Goal: Task Accomplishment & Management: Use online tool/utility

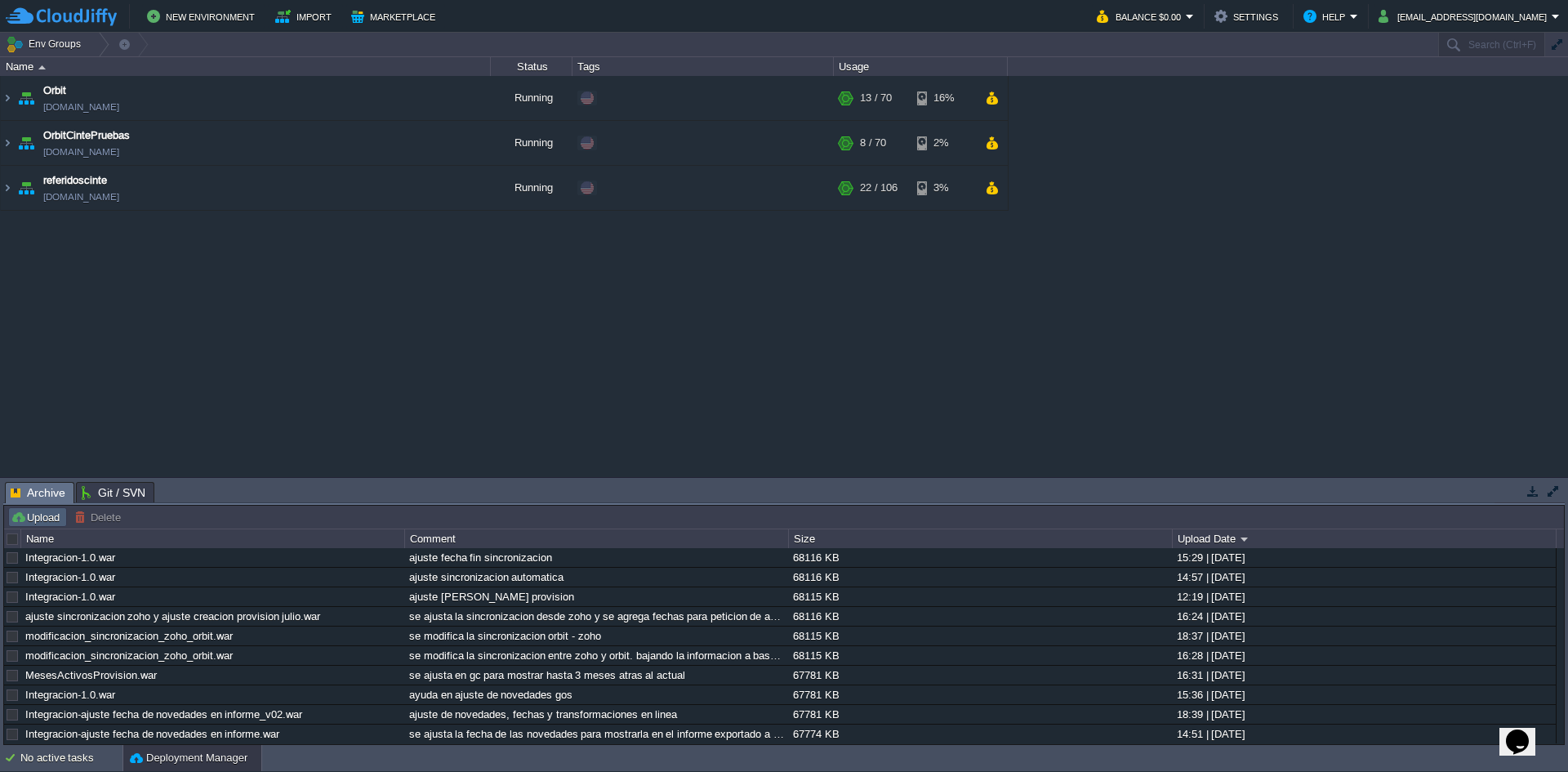
click at [34, 517] on button "Upload" at bounding box center [37, 517] width 54 height 15
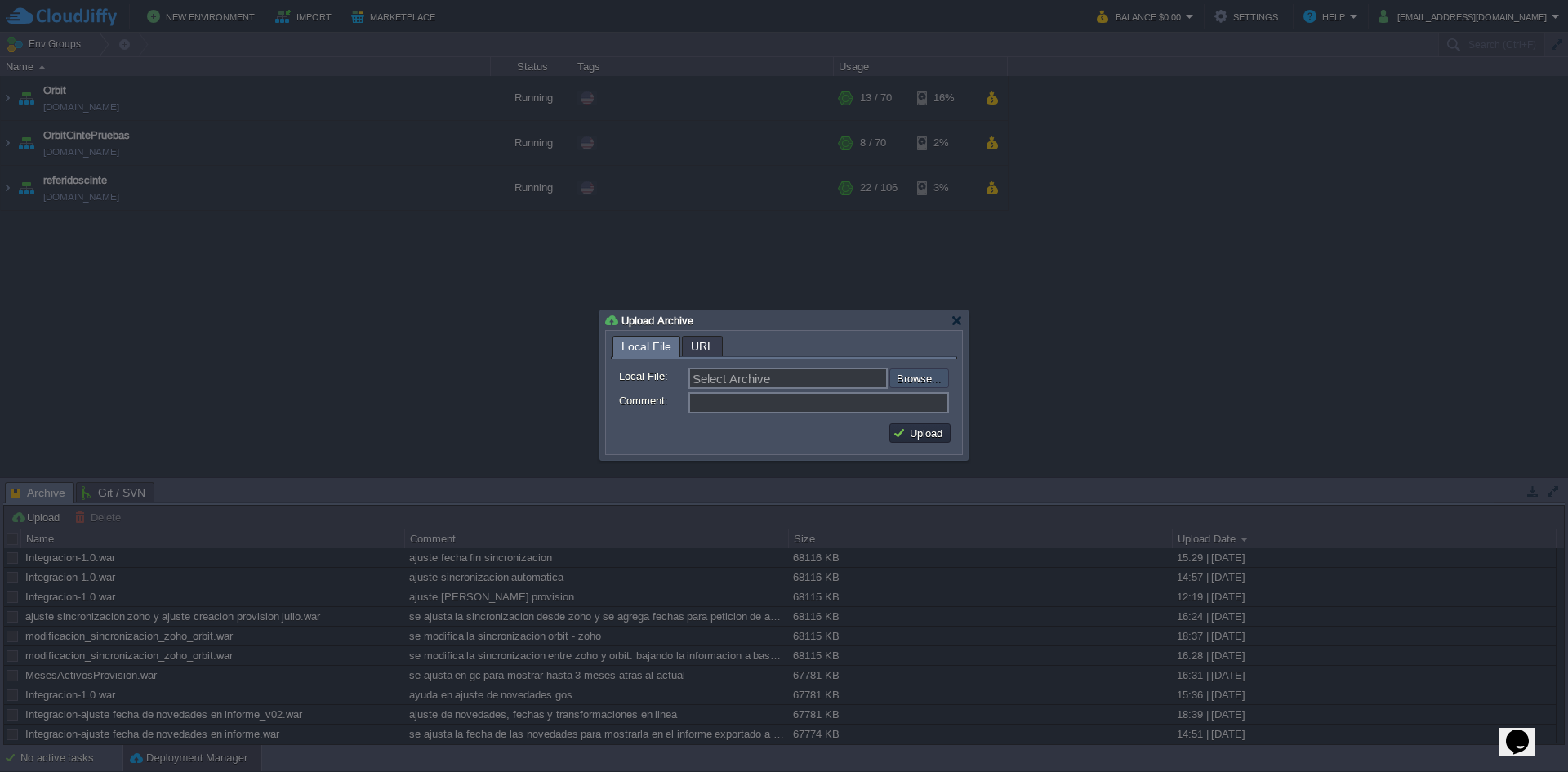
click at [905, 385] on input "file" at bounding box center [846, 378] width 206 height 20
type input "C:\fakepath\Integracion-1.0.war"
type input "Integracion-1.0.war"
type input "ajuste sincronizacion consultor"
click at [919, 438] on button "Upload" at bounding box center [921, 432] width 55 height 15
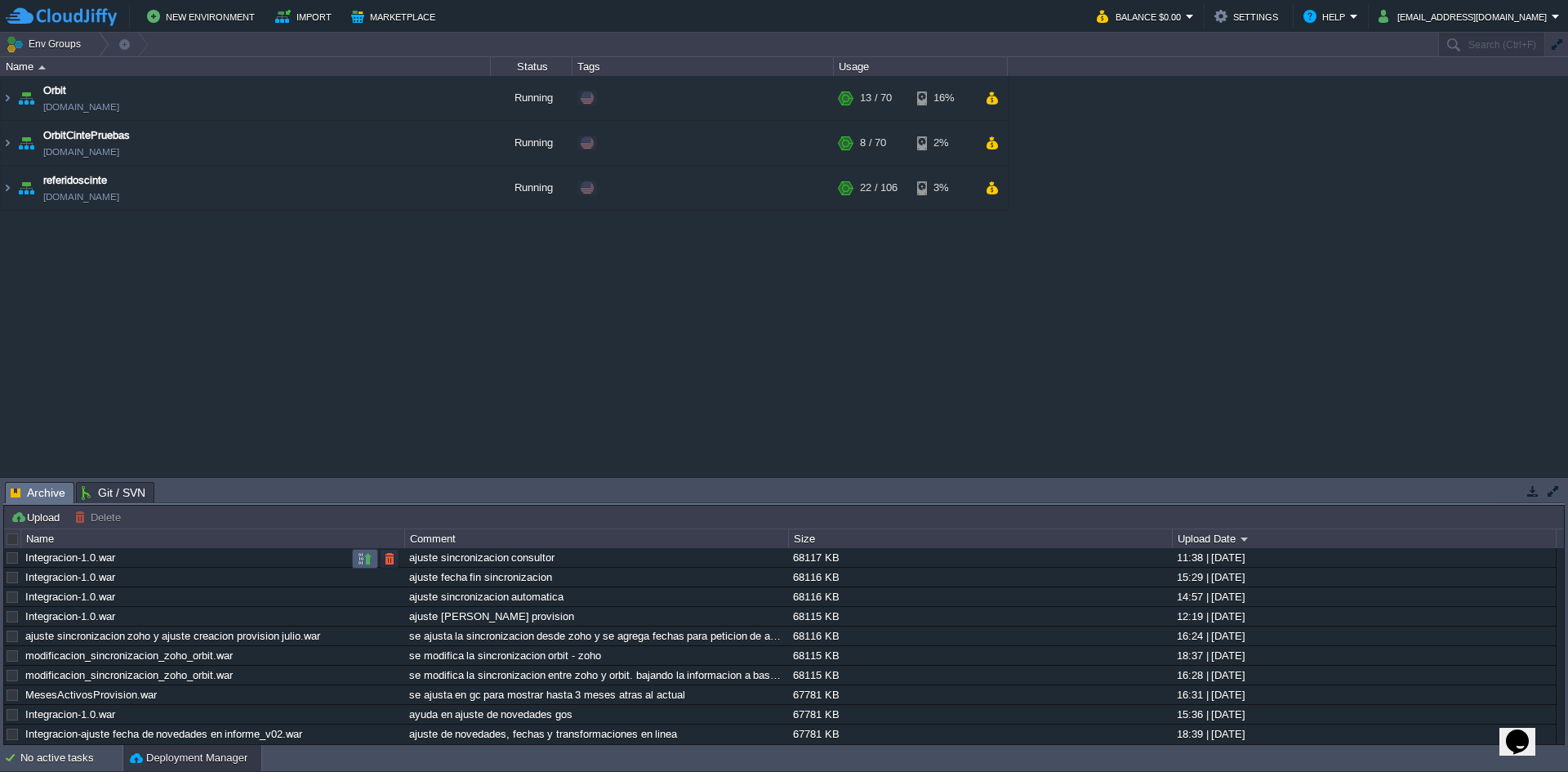
click at [368, 559] on button "button" at bounding box center [364, 558] width 15 height 15
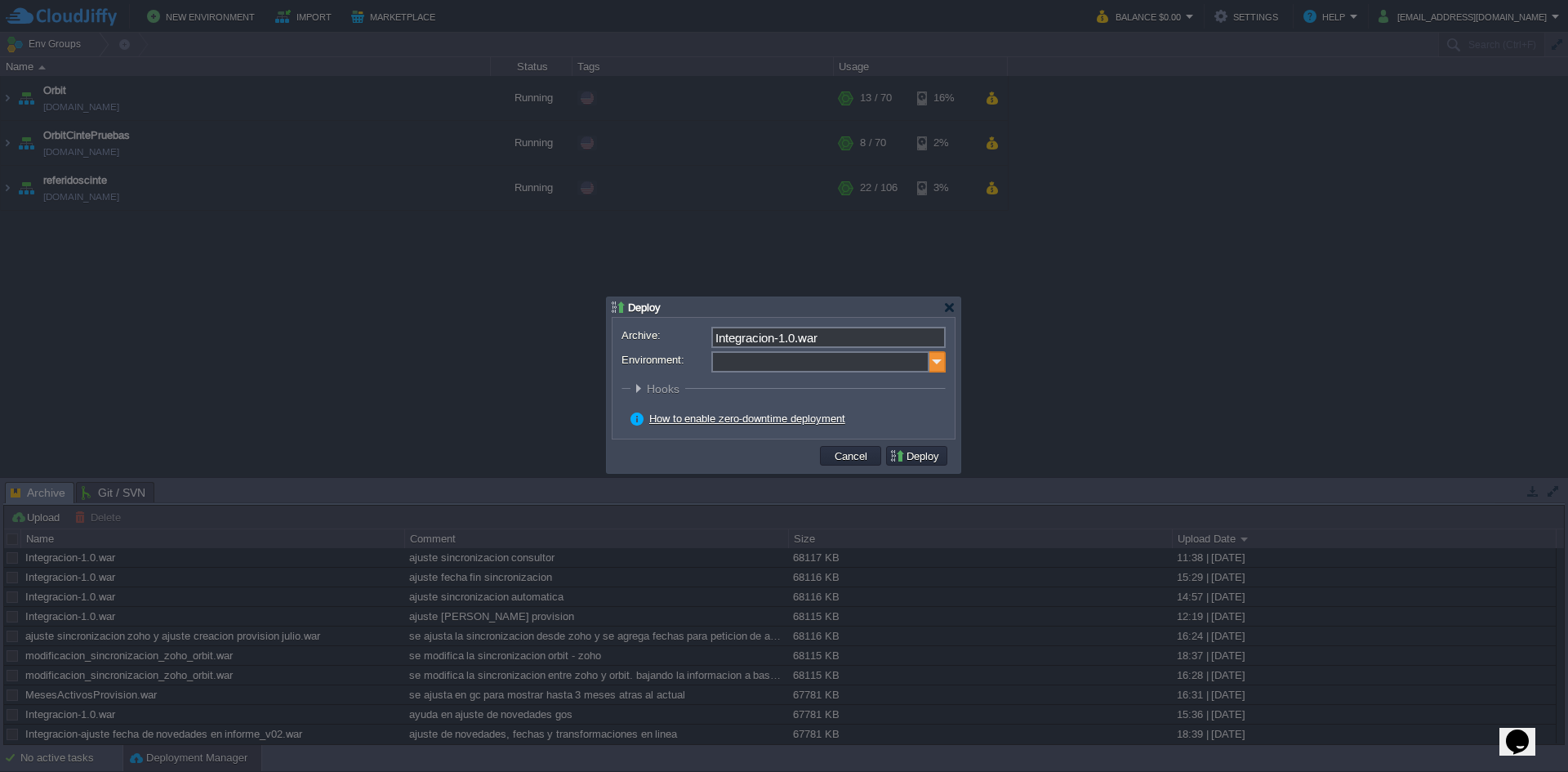
click at [937, 359] on img at bounding box center [937, 362] width 17 height 22
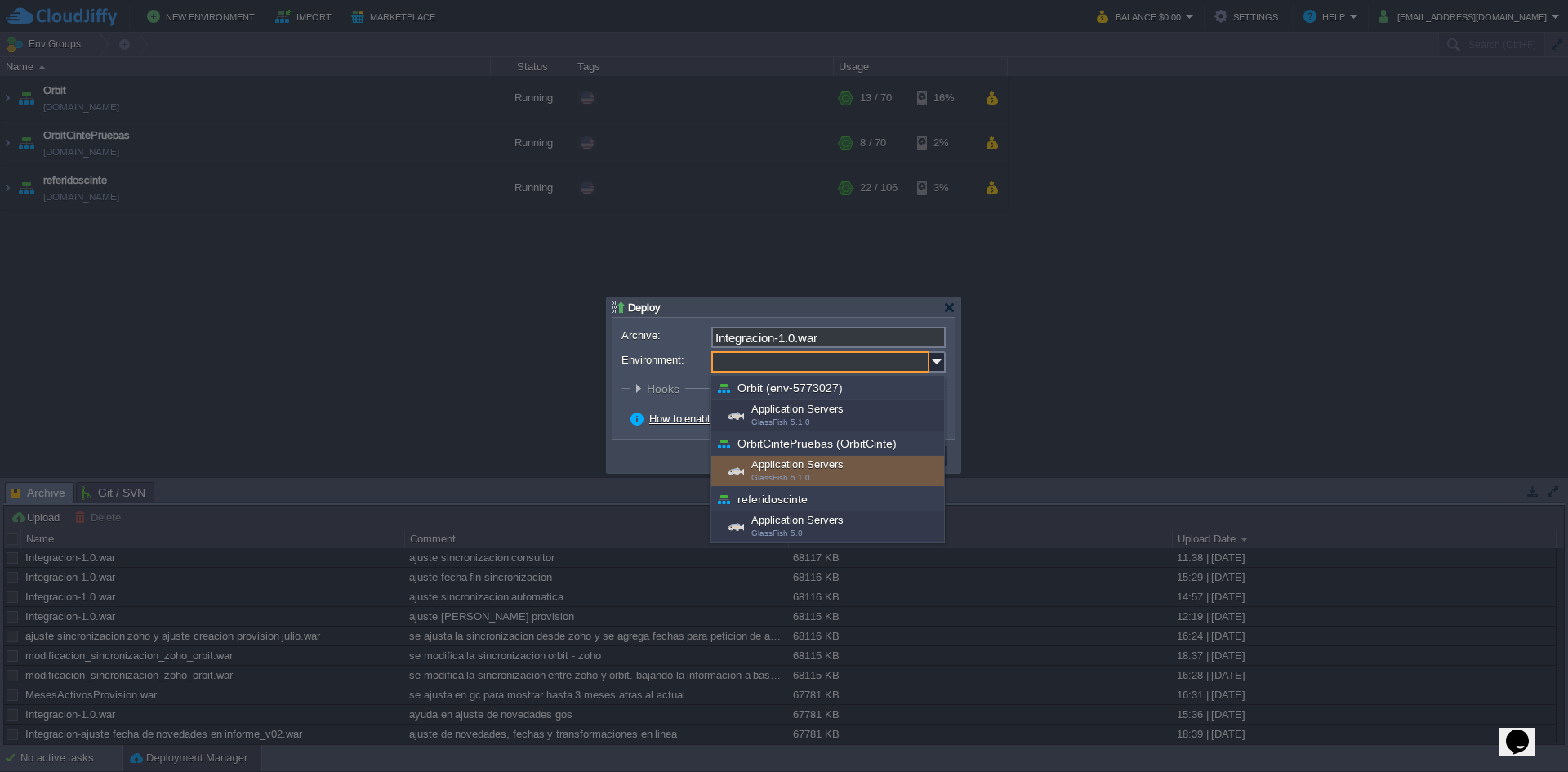
click at [794, 473] on span "GlassFish 5.1.0" at bounding box center [781, 476] width 59 height 9
type input "Application Servers (OrbitCintePruebas (OrbitCinte))"
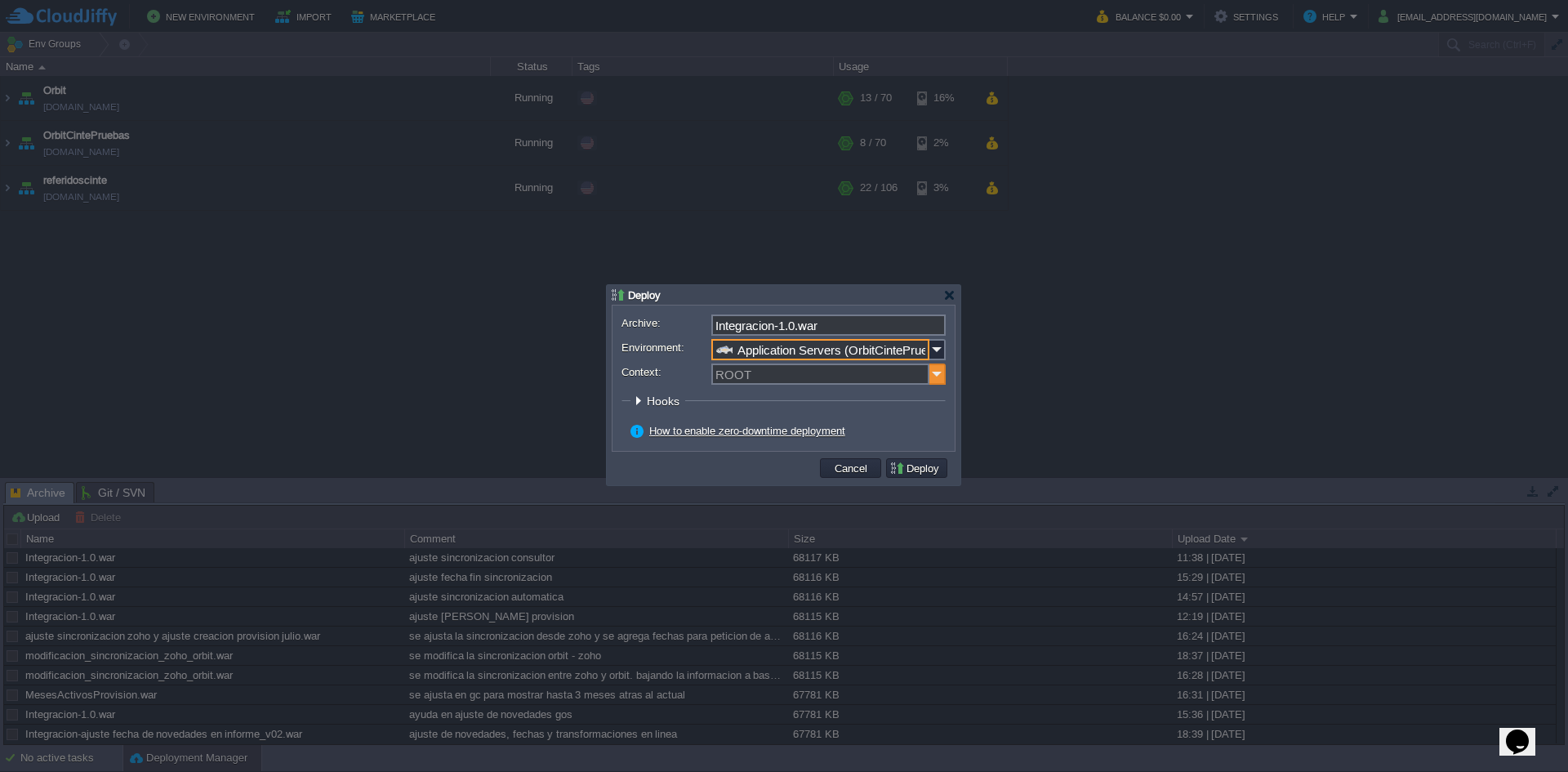
click at [936, 372] on img at bounding box center [937, 374] width 17 height 22
click at [851, 401] on div "ORBIT" at bounding box center [828, 398] width 231 height 22
type input "ORBIT"
click at [919, 469] on button "Deploy" at bounding box center [918, 468] width 55 height 15
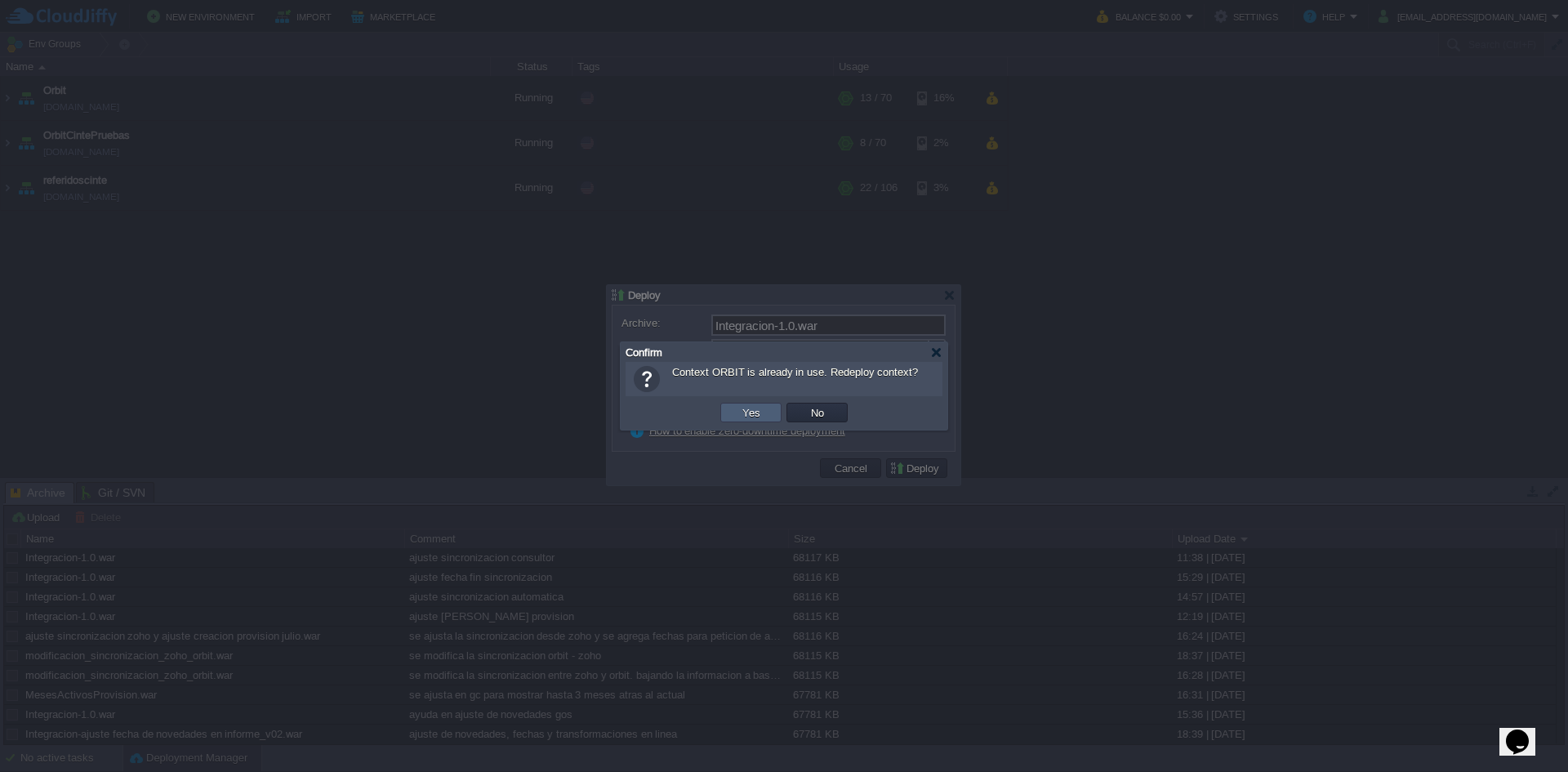
click at [752, 405] on td "Yes" at bounding box center [751, 413] width 61 height 20
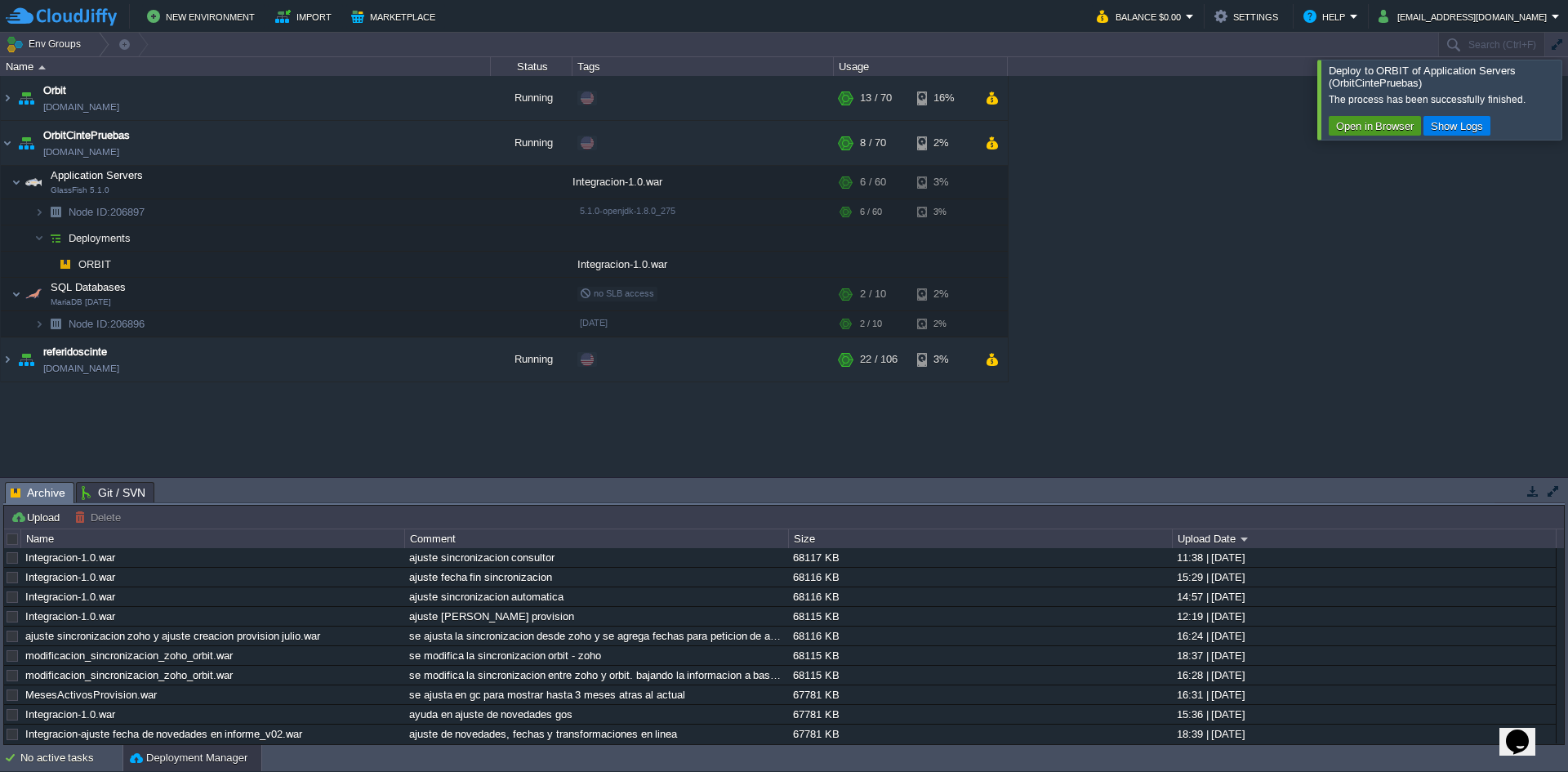
click at [1356, 130] on button "Open in Browser" at bounding box center [1374, 126] width 87 height 15
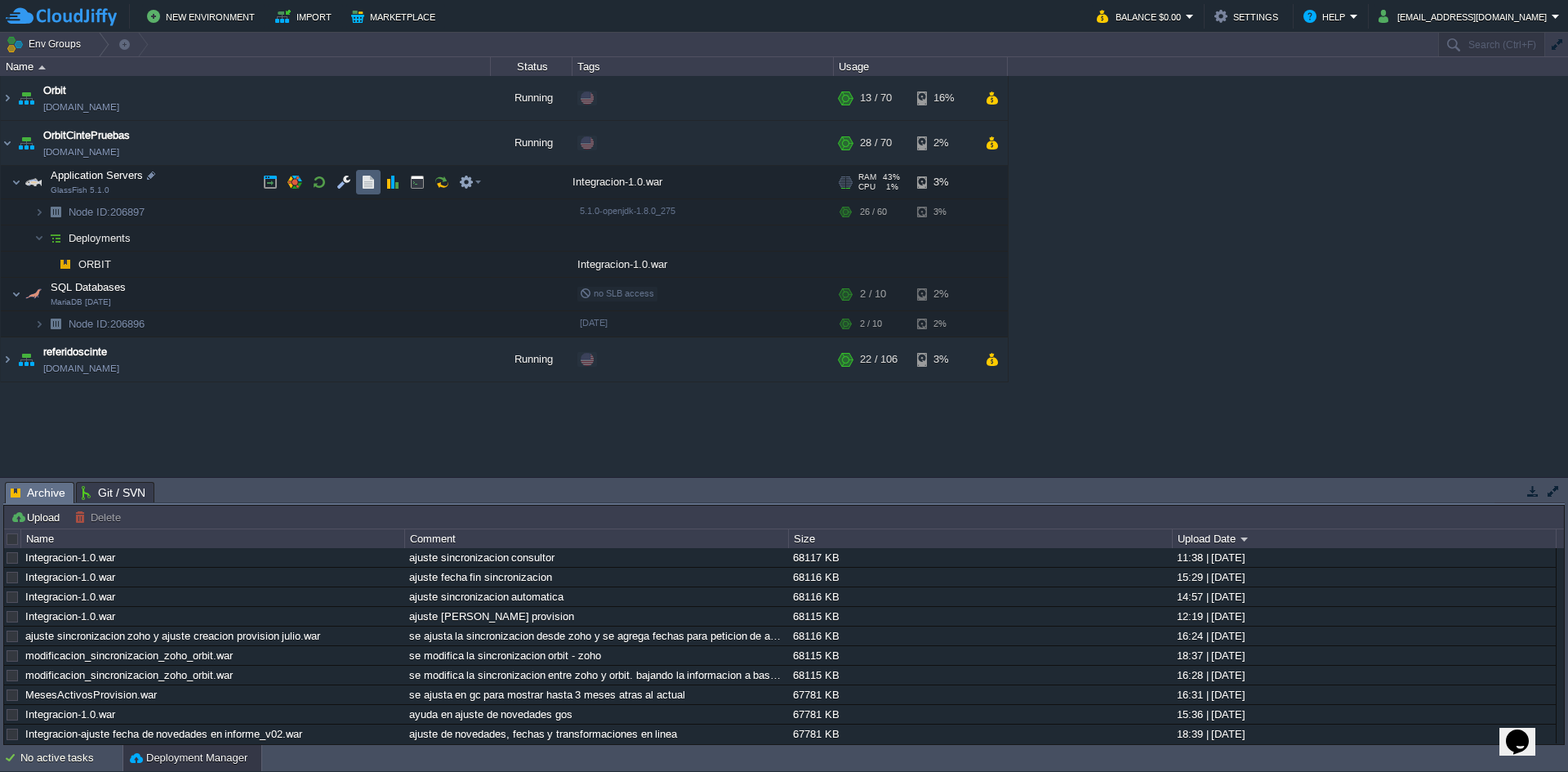
click at [369, 178] on button "button" at bounding box center [368, 182] width 15 height 15
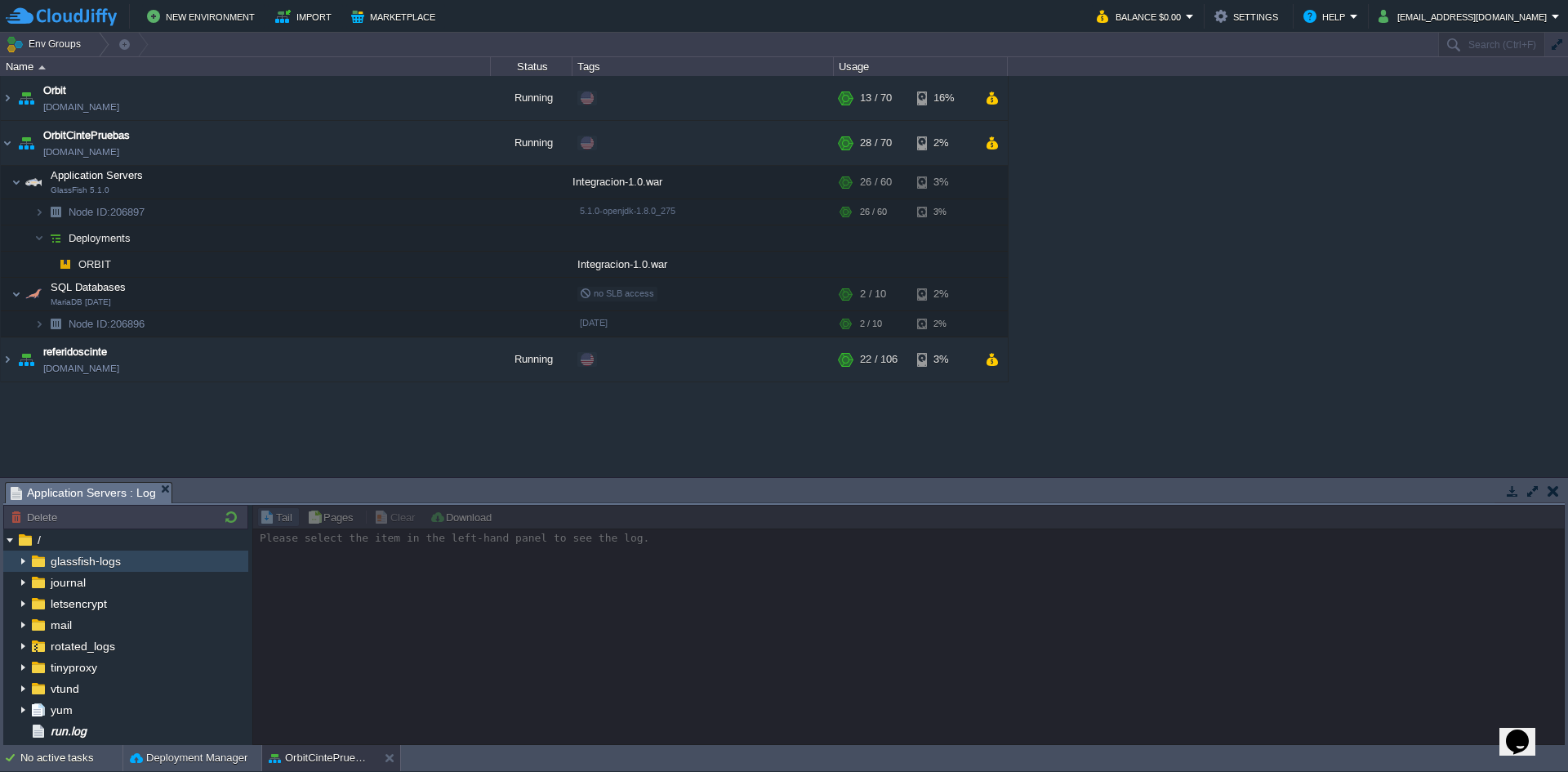
click at [22, 560] on img at bounding box center [23, 561] width 13 height 22
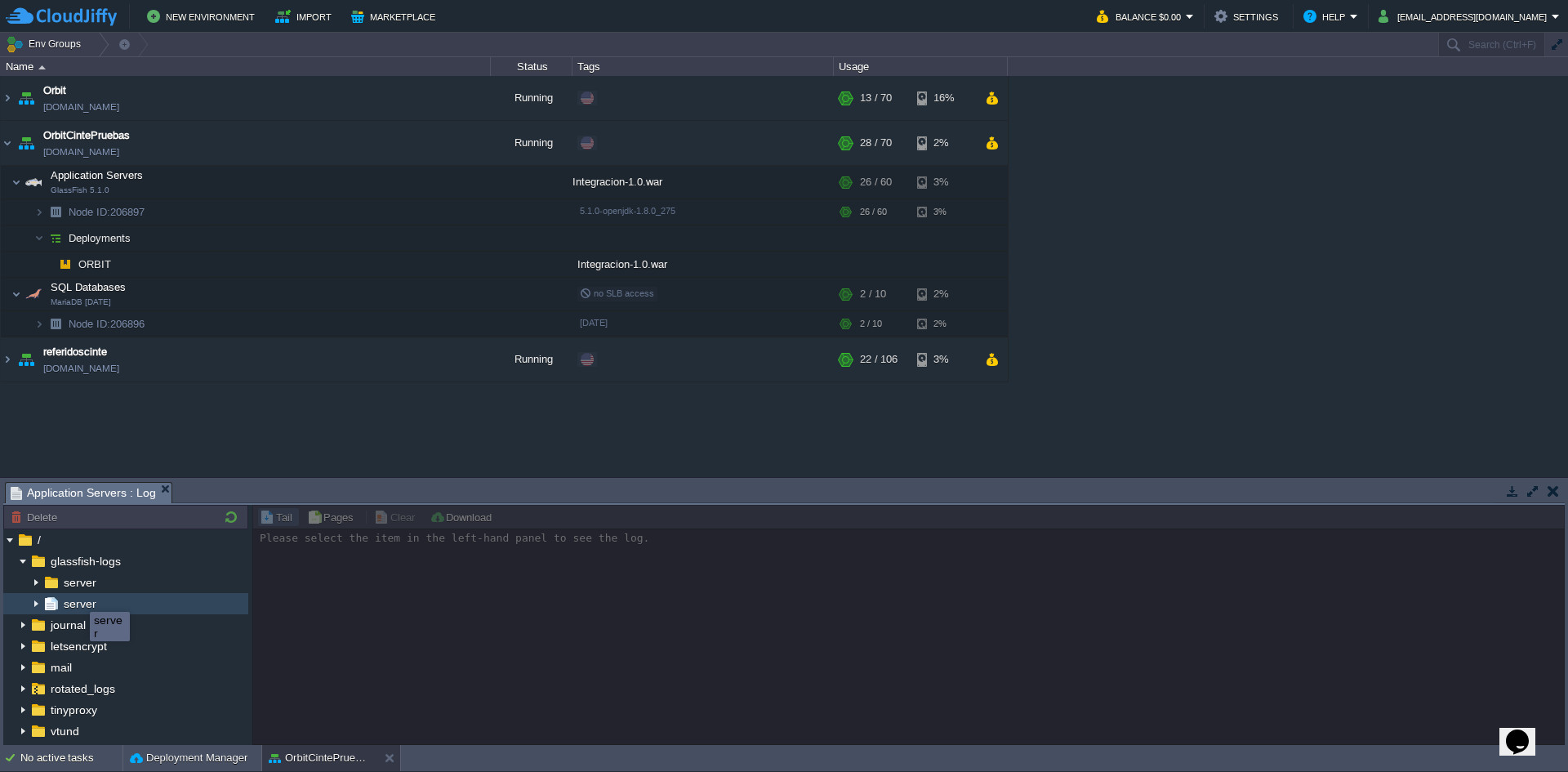
click at [78, 608] on span "server" at bounding box center [80, 603] width 38 height 15
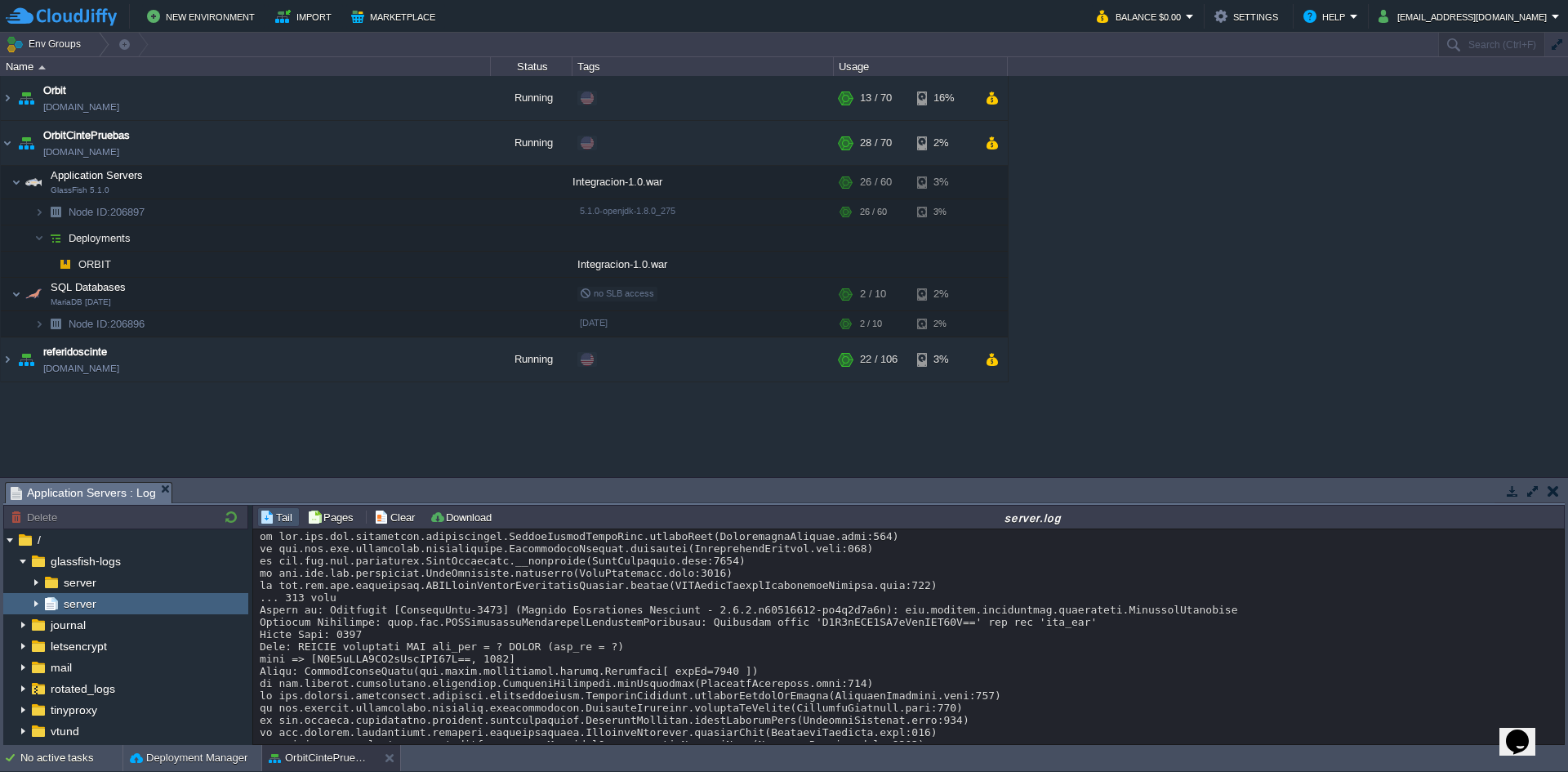
scroll to position [11584, 0]
drag, startPoint x: 676, startPoint y: 607, endPoint x: 767, endPoint y: 606, distance: 91.0
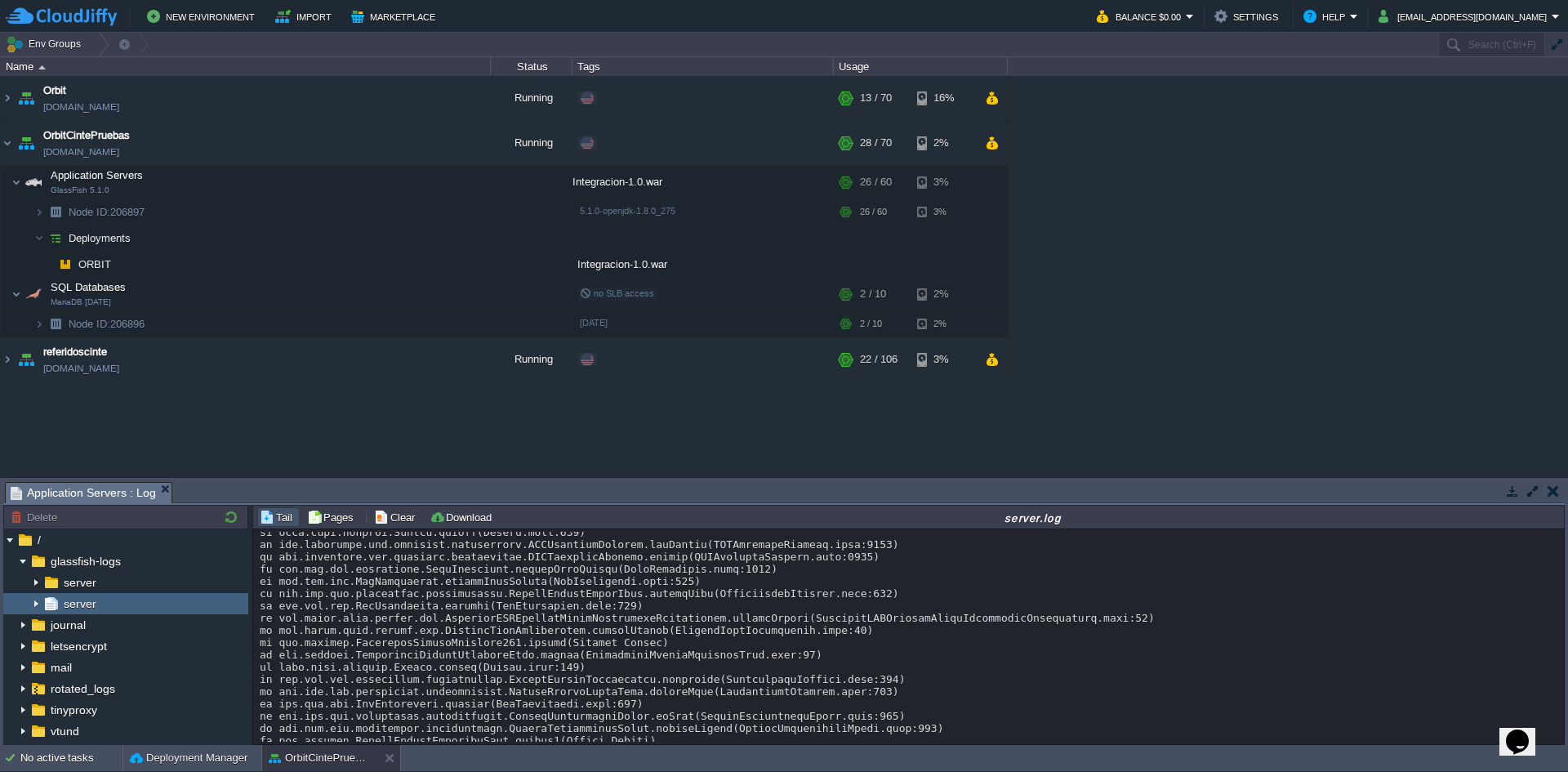
scroll to position [11502, 0]
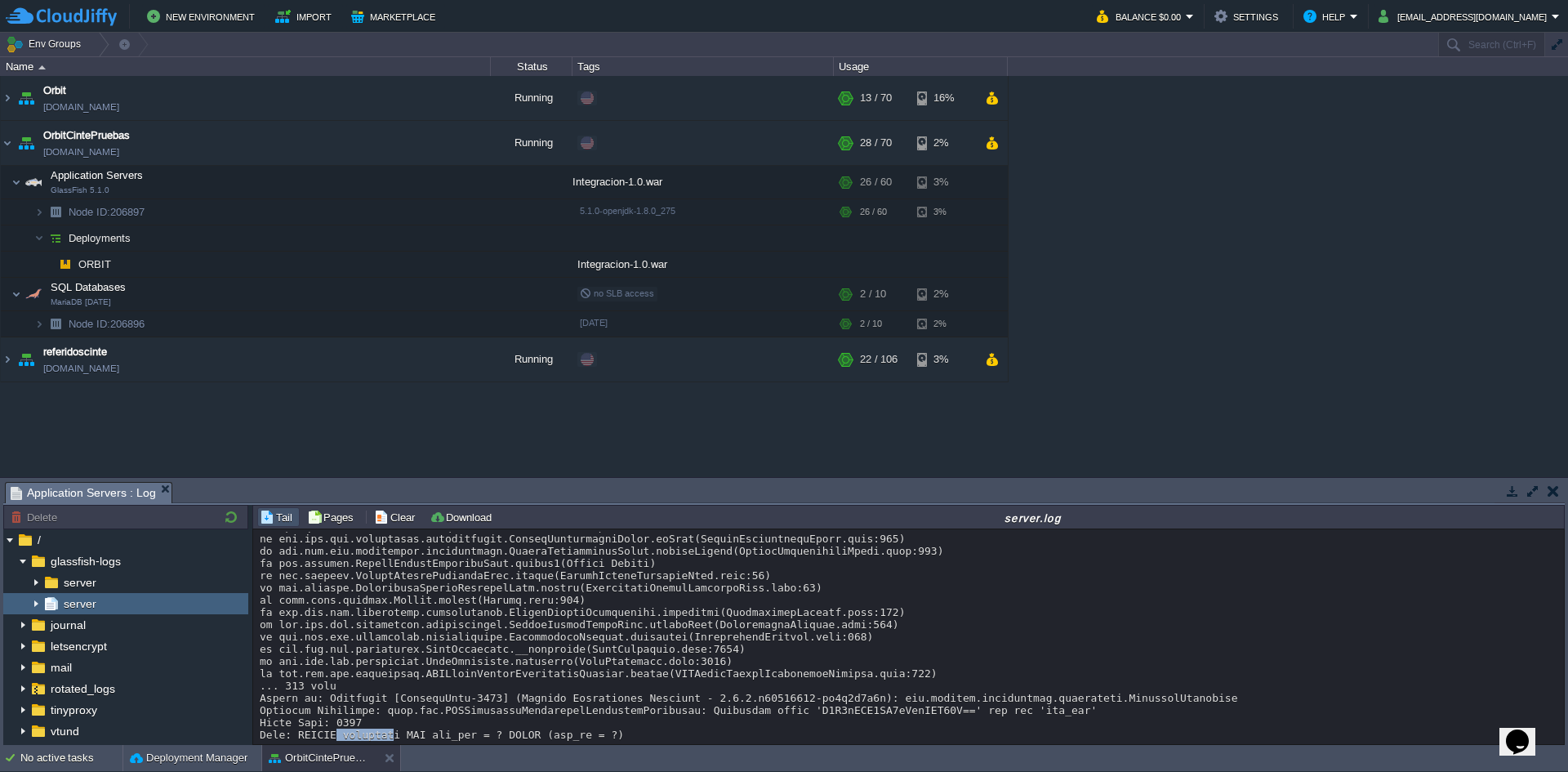
drag, startPoint x: 332, startPoint y: 710, endPoint x: 385, endPoint y: 710, distance: 53.0
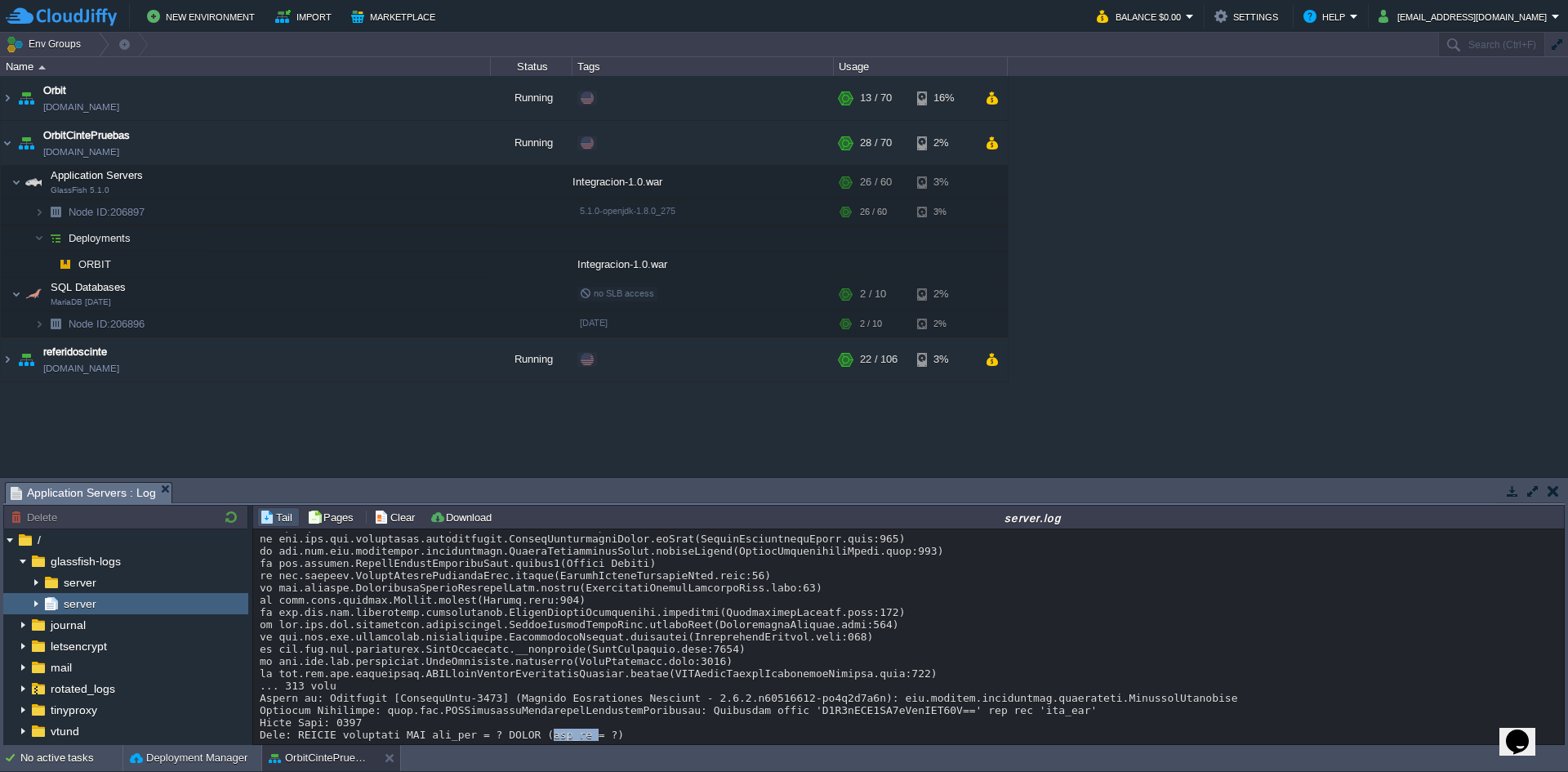
drag, startPoint x: 419, startPoint y: 711, endPoint x: 463, endPoint y: 709, distance: 44.0
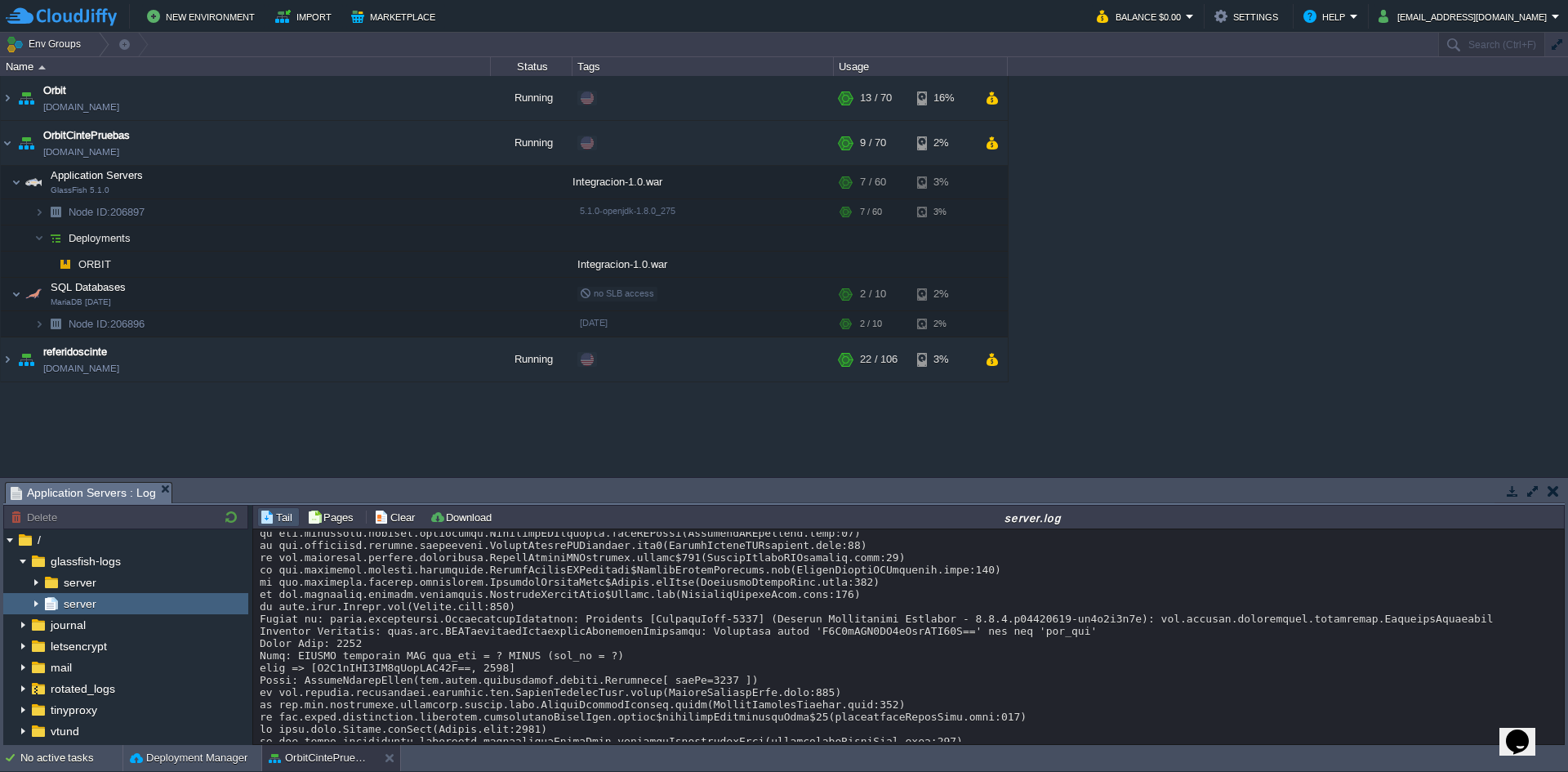
scroll to position [2764, 0]
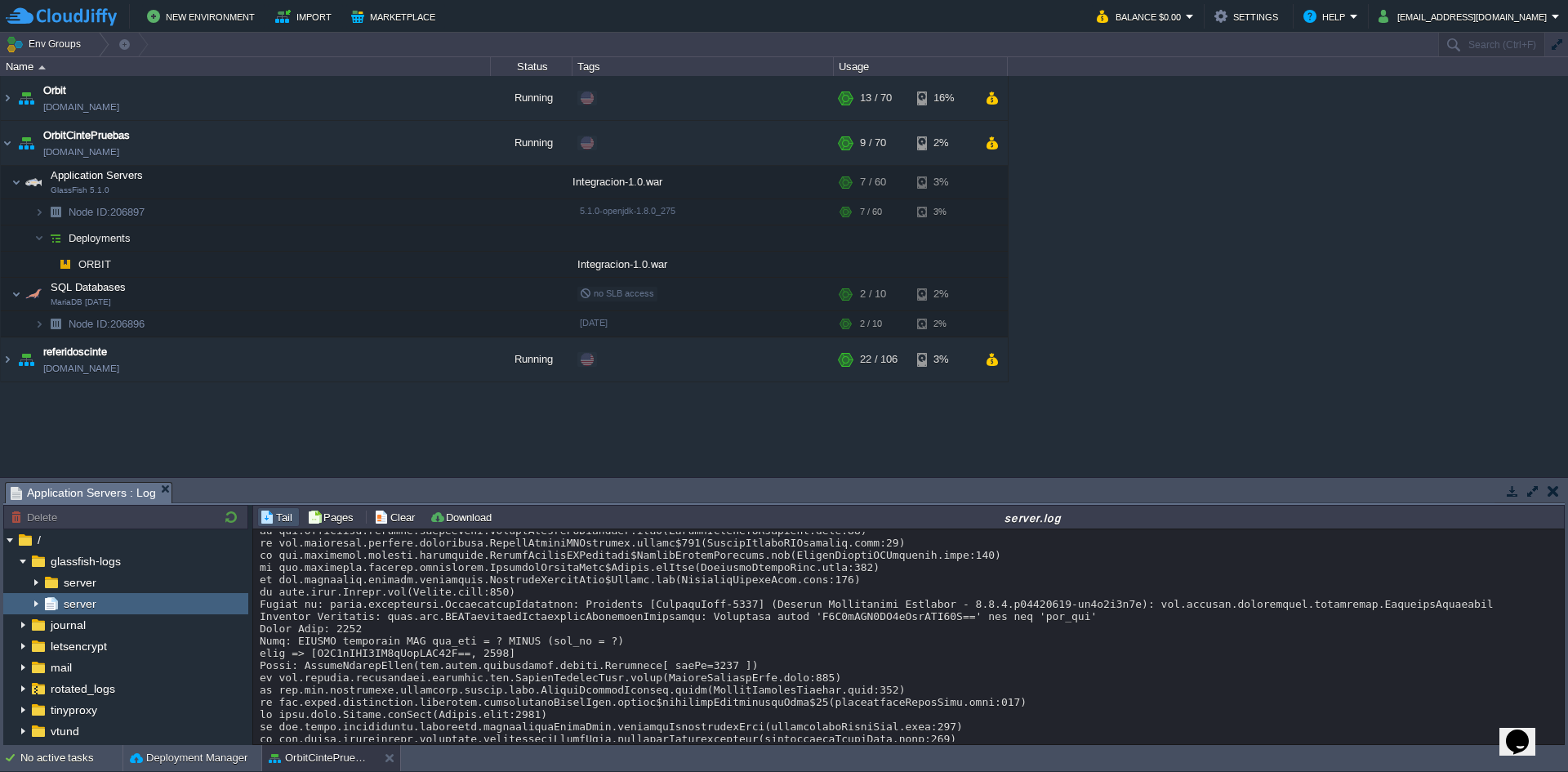
drag, startPoint x: 292, startPoint y: 628, endPoint x: 621, endPoint y: 632, distance: 329.0
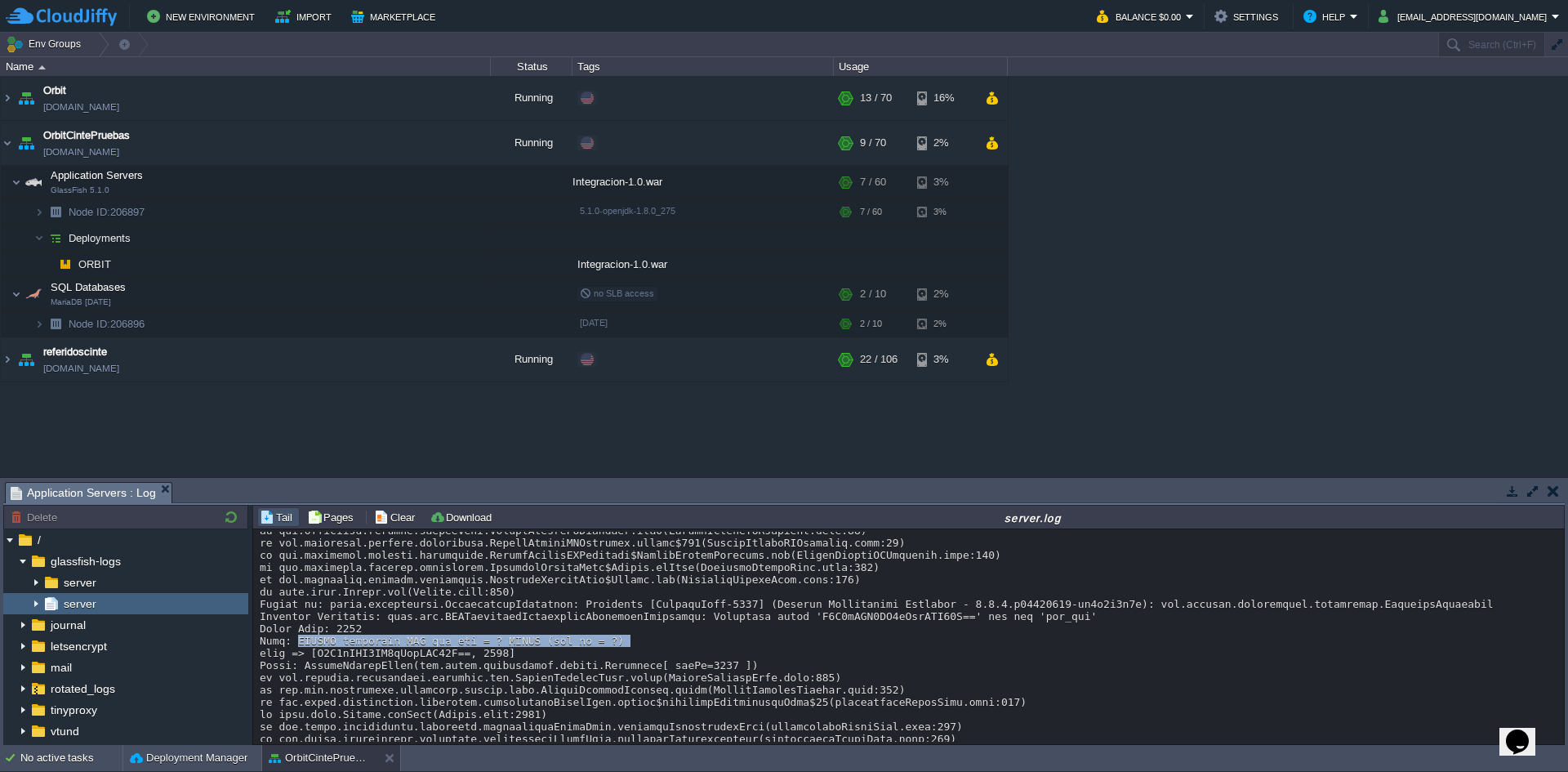
drag, startPoint x: 465, startPoint y: 643, endPoint x: 487, endPoint y: 642, distance: 22.0
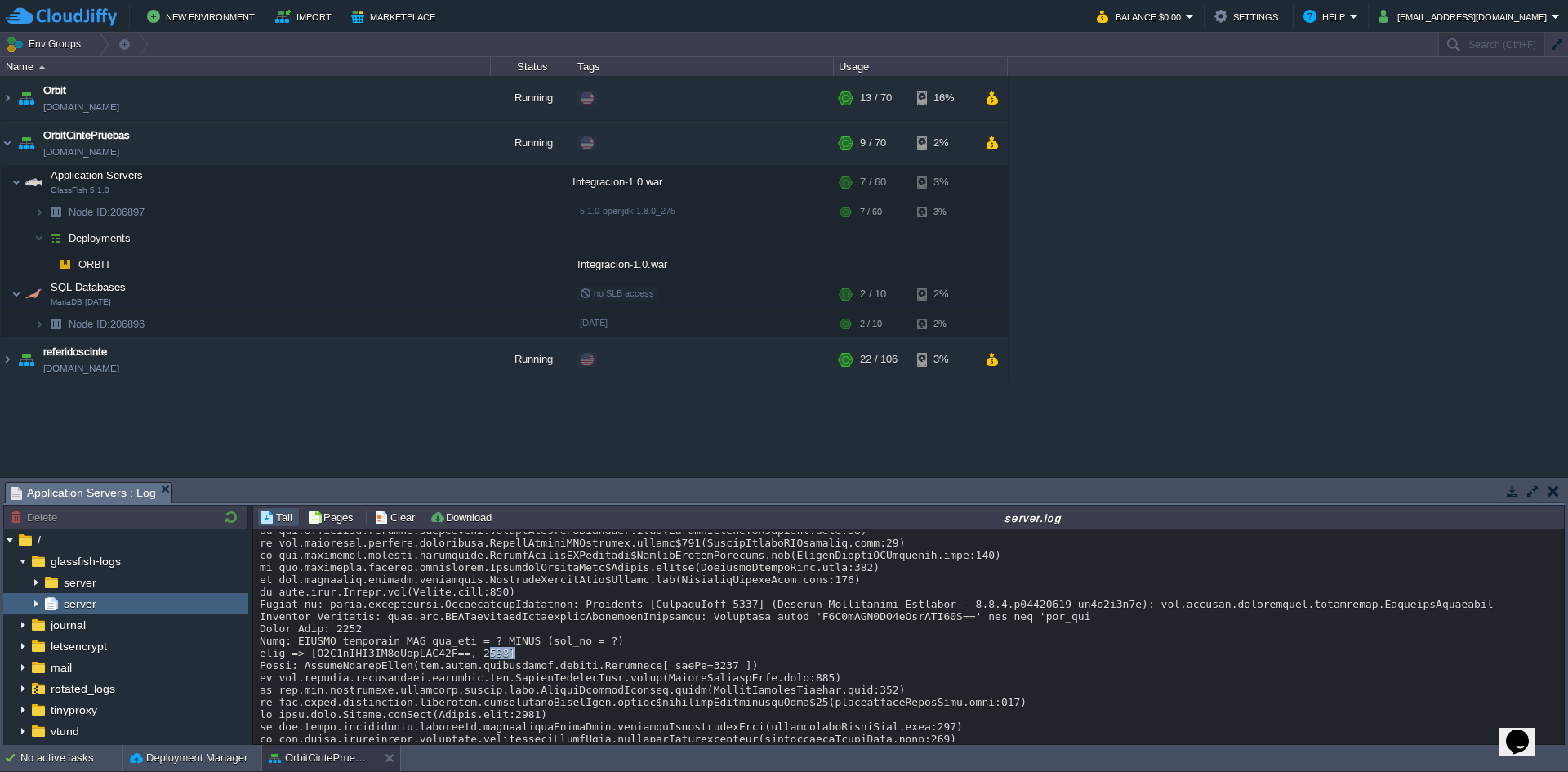
drag, startPoint x: 775, startPoint y: 604, endPoint x: 916, endPoint y: 604, distance: 141.0
copy div "Y4W6dEJY7XP0iUokAUO91Q=="
click at [271, 521] on button "Tail" at bounding box center [278, 517] width 37 height 15
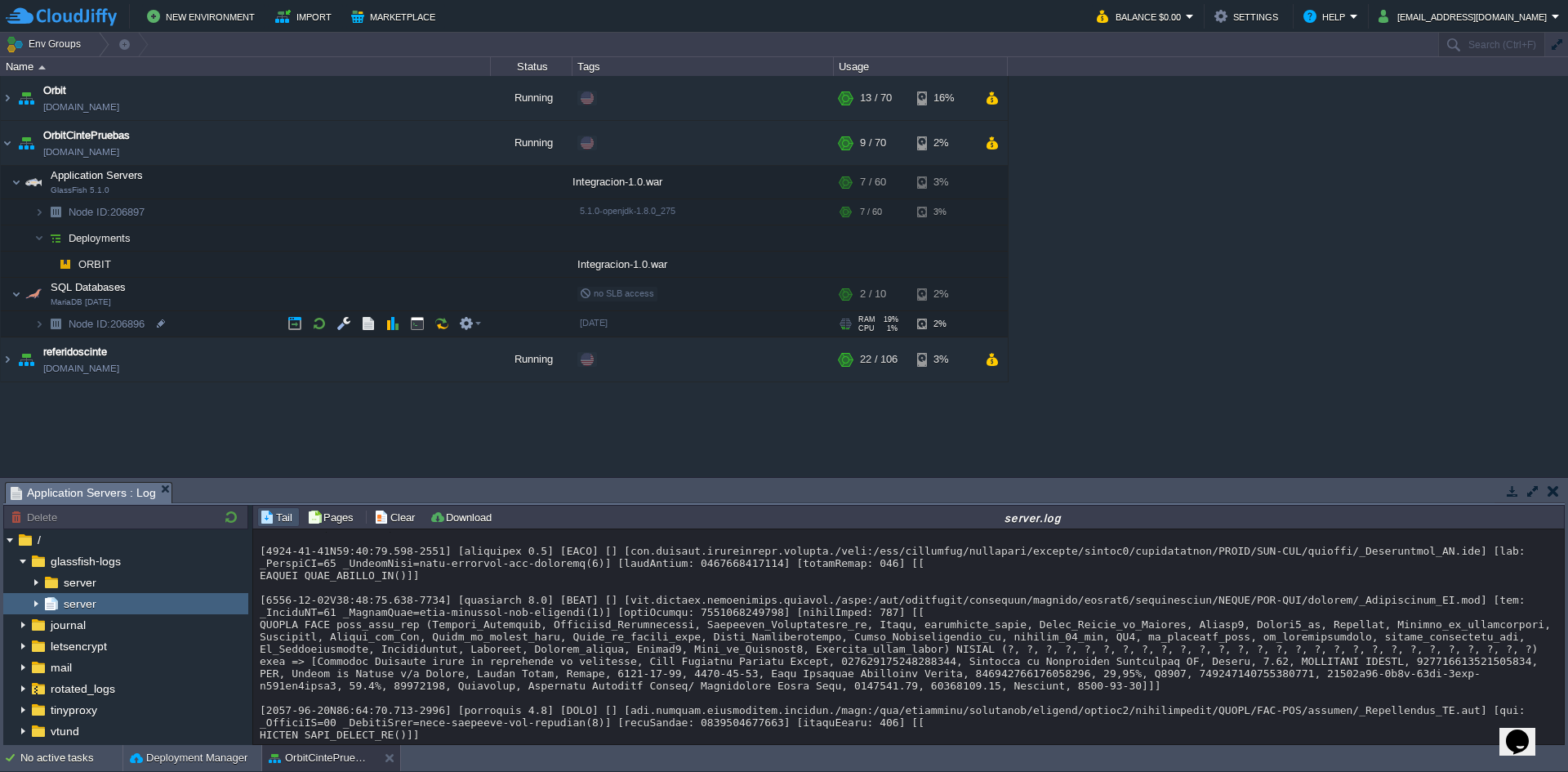
scroll to position [0, 0]
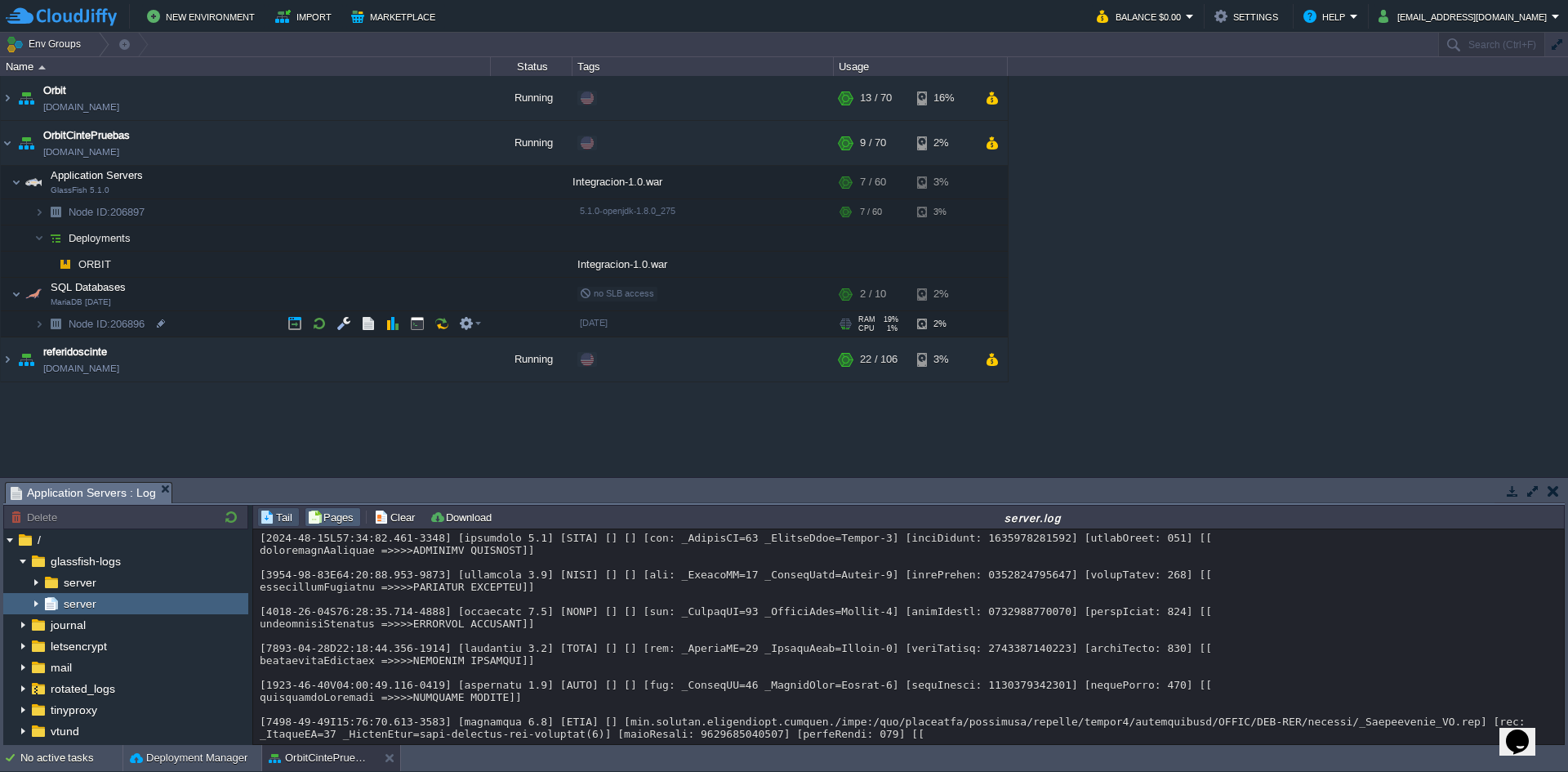
click at [330, 513] on button "Pages" at bounding box center [333, 517] width 51 height 15
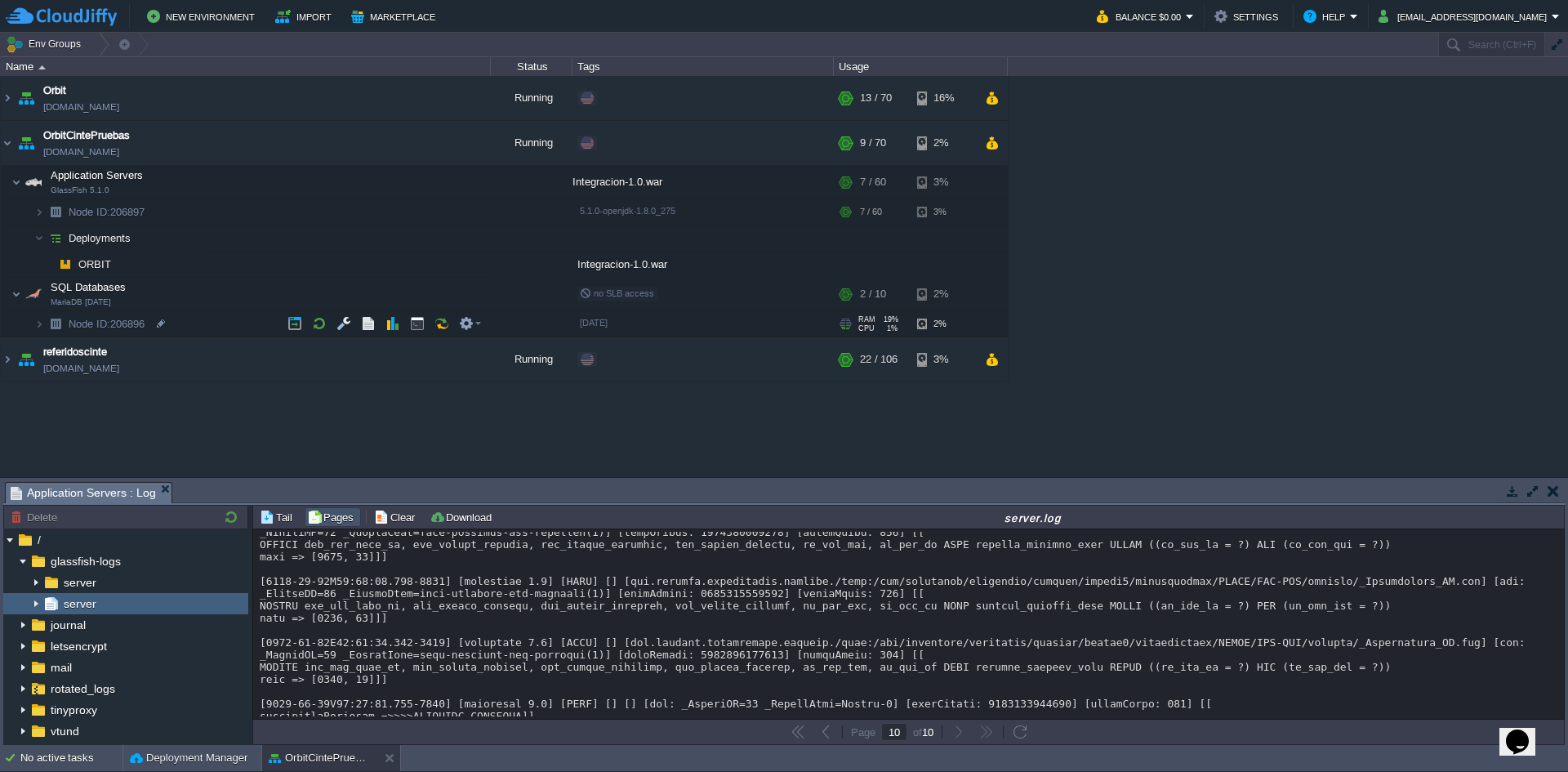
scroll to position [34705, 0]
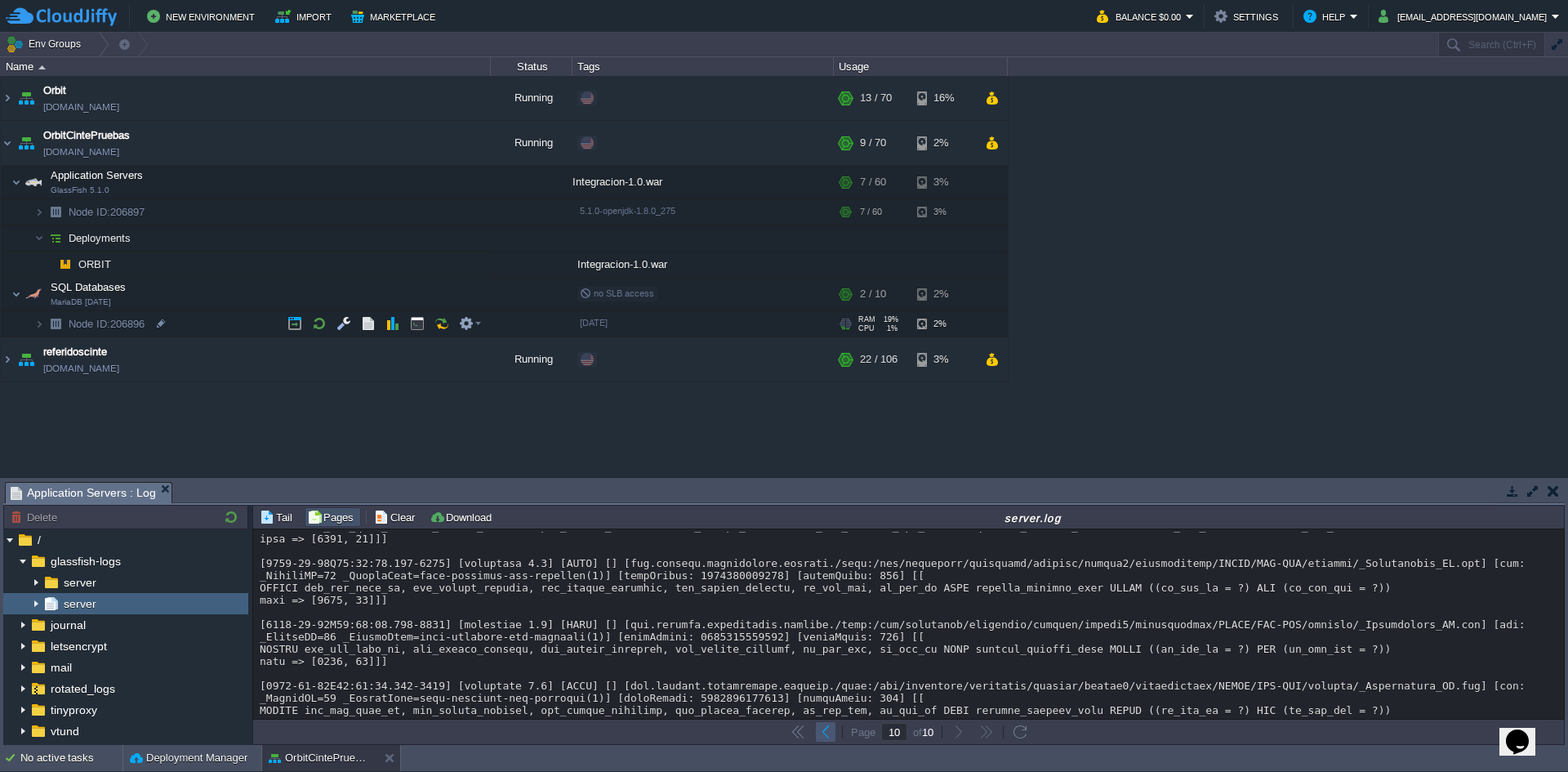
click at [828, 732] on button "button" at bounding box center [825, 732] width 15 height 15
click at [793, 734] on button "button" at bounding box center [798, 732] width 15 height 15
click at [830, 734] on button "button" at bounding box center [825, 732] width 15 height 15
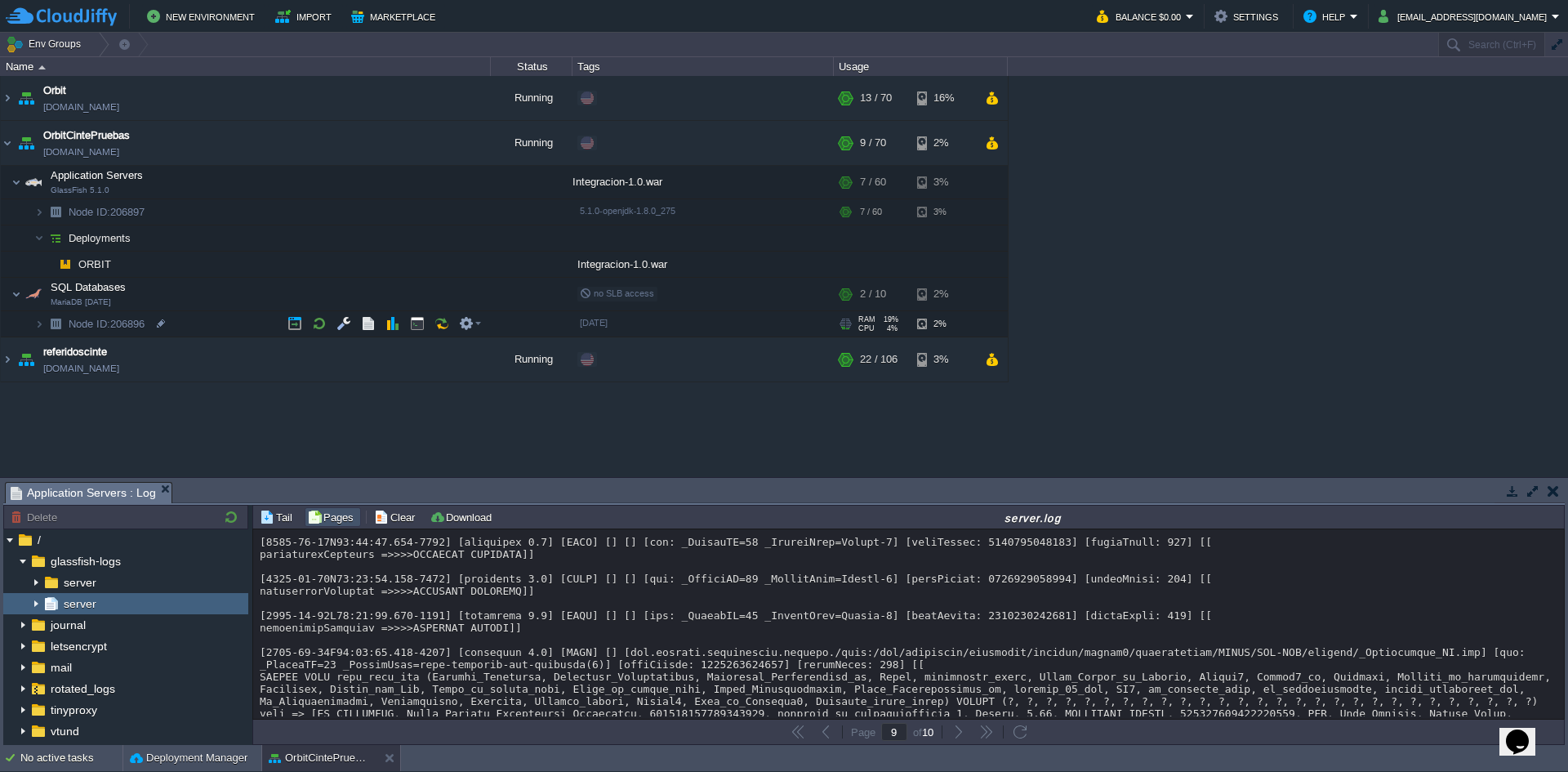
scroll to position [0, 0]
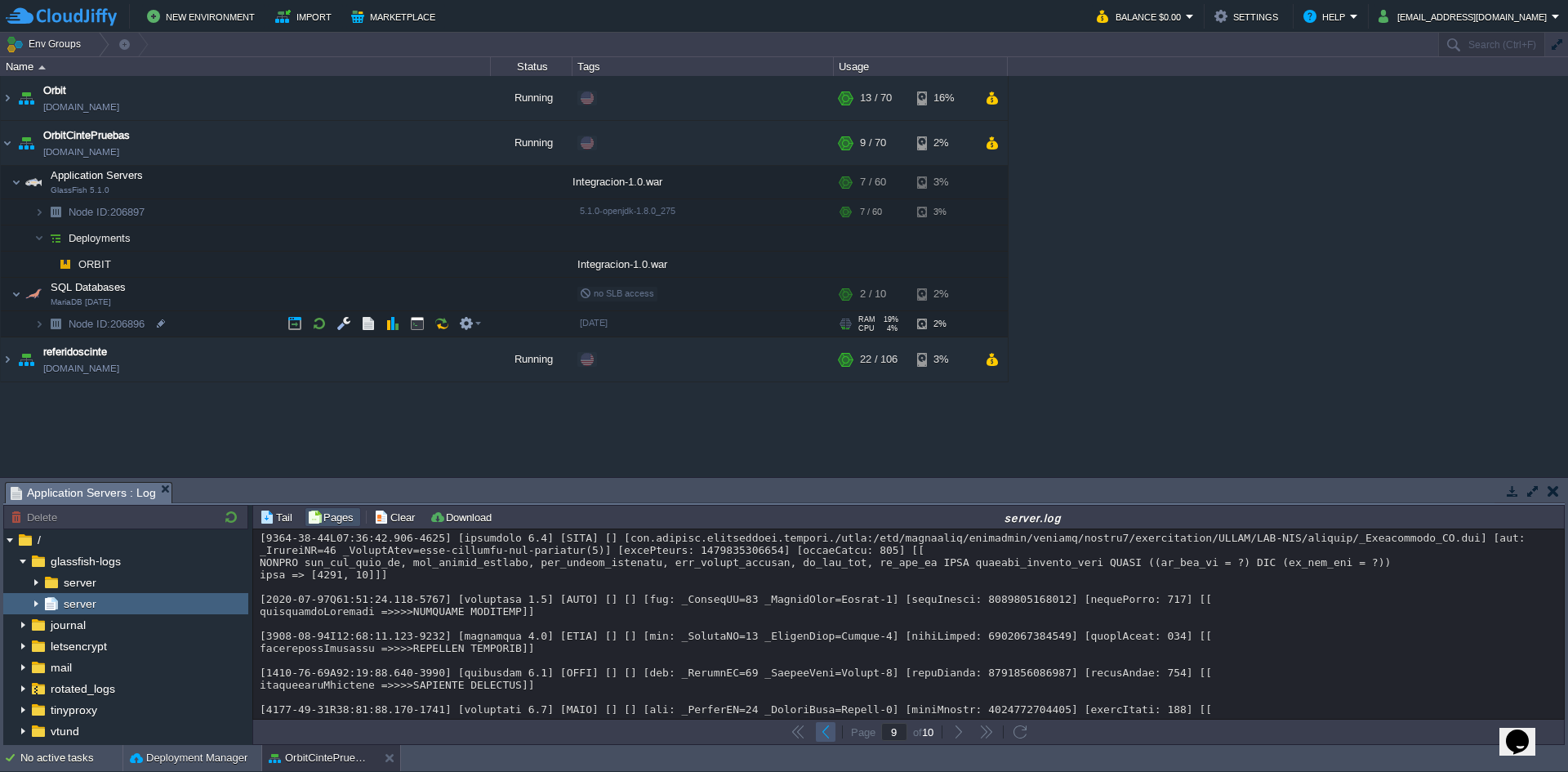
click at [823, 730] on button "button" at bounding box center [825, 732] width 15 height 15
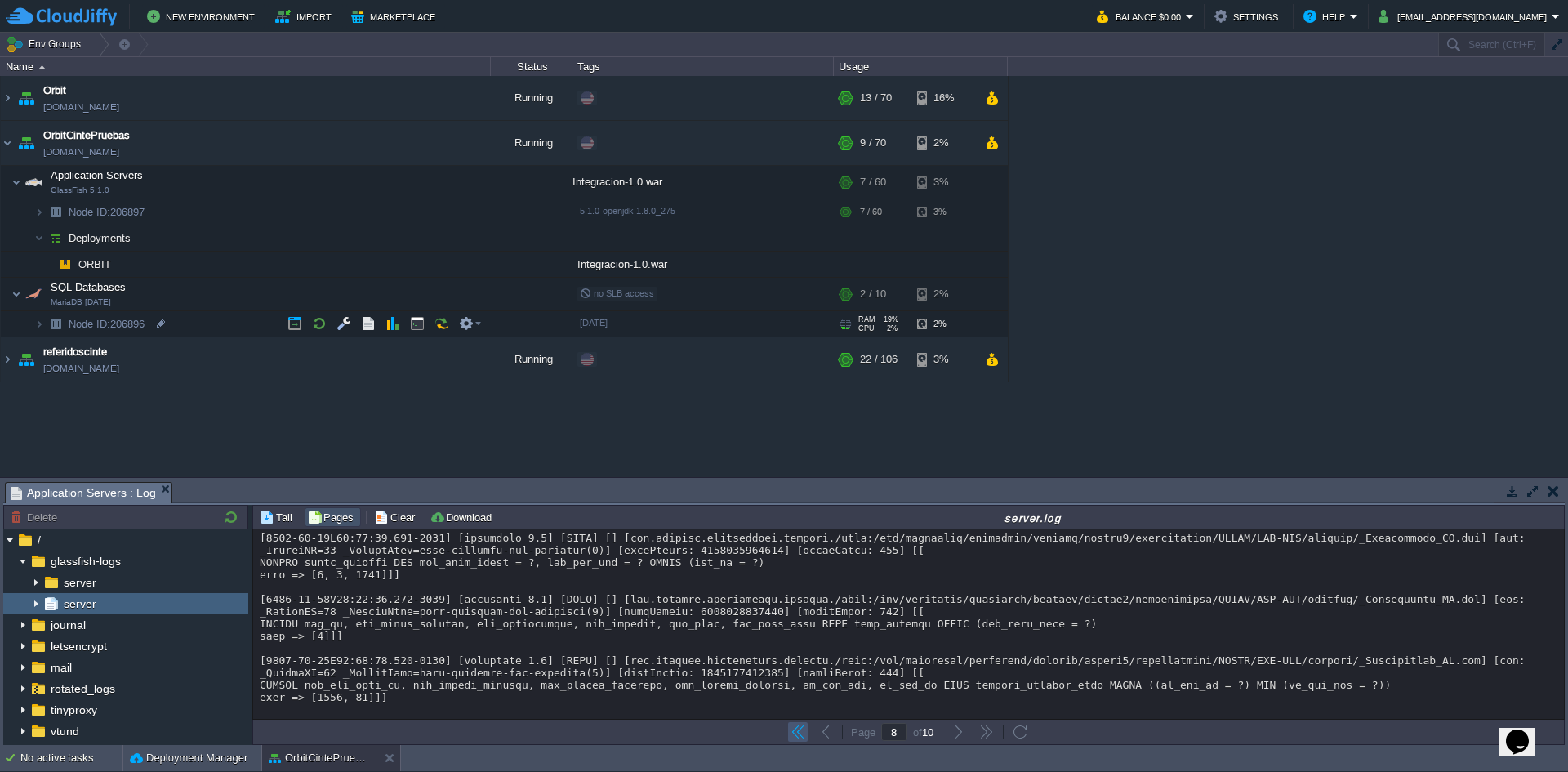
click at [799, 732] on button "button" at bounding box center [798, 732] width 15 height 15
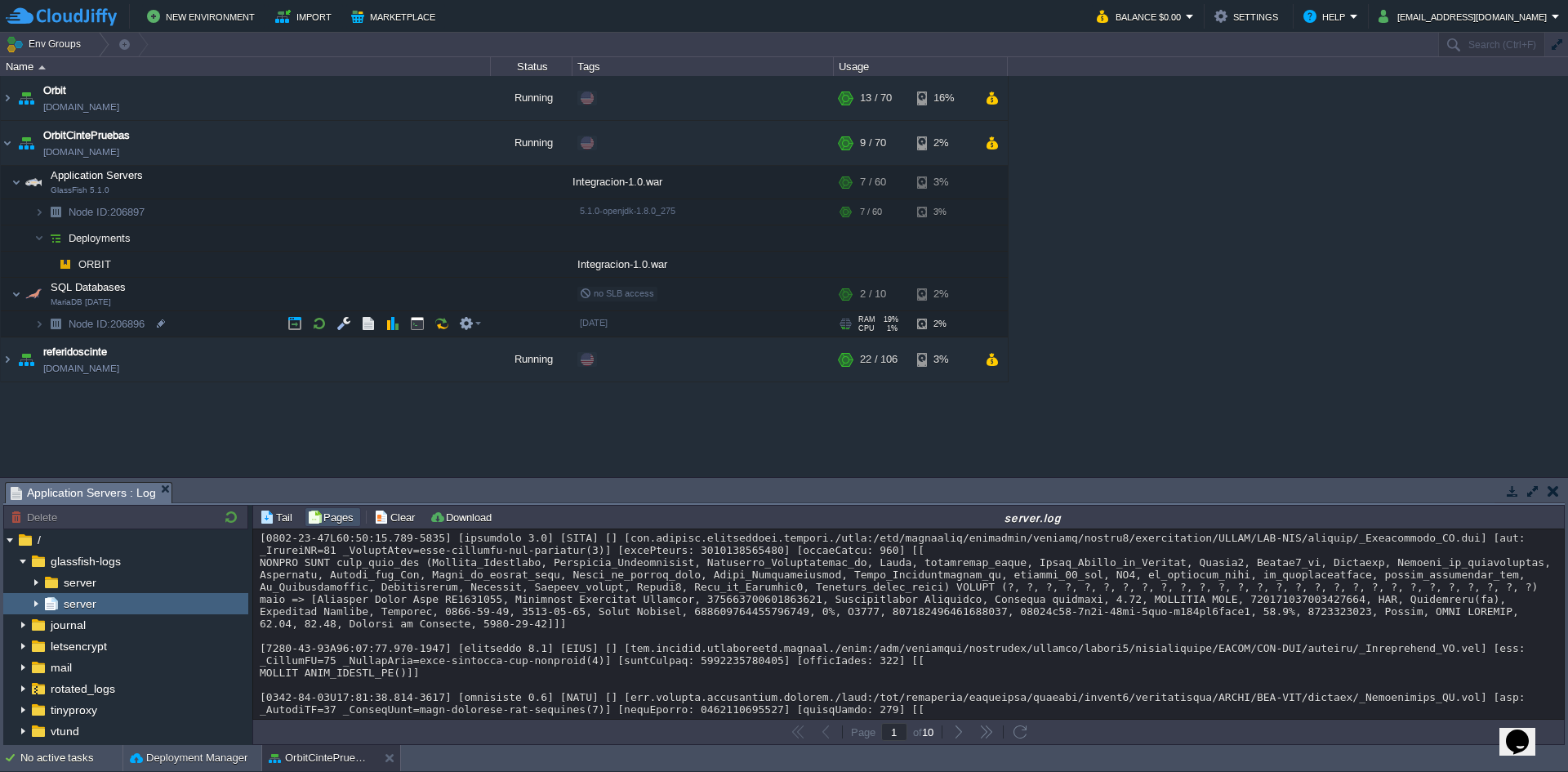
click at [385, 516] on button "Clear" at bounding box center [397, 517] width 46 height 15
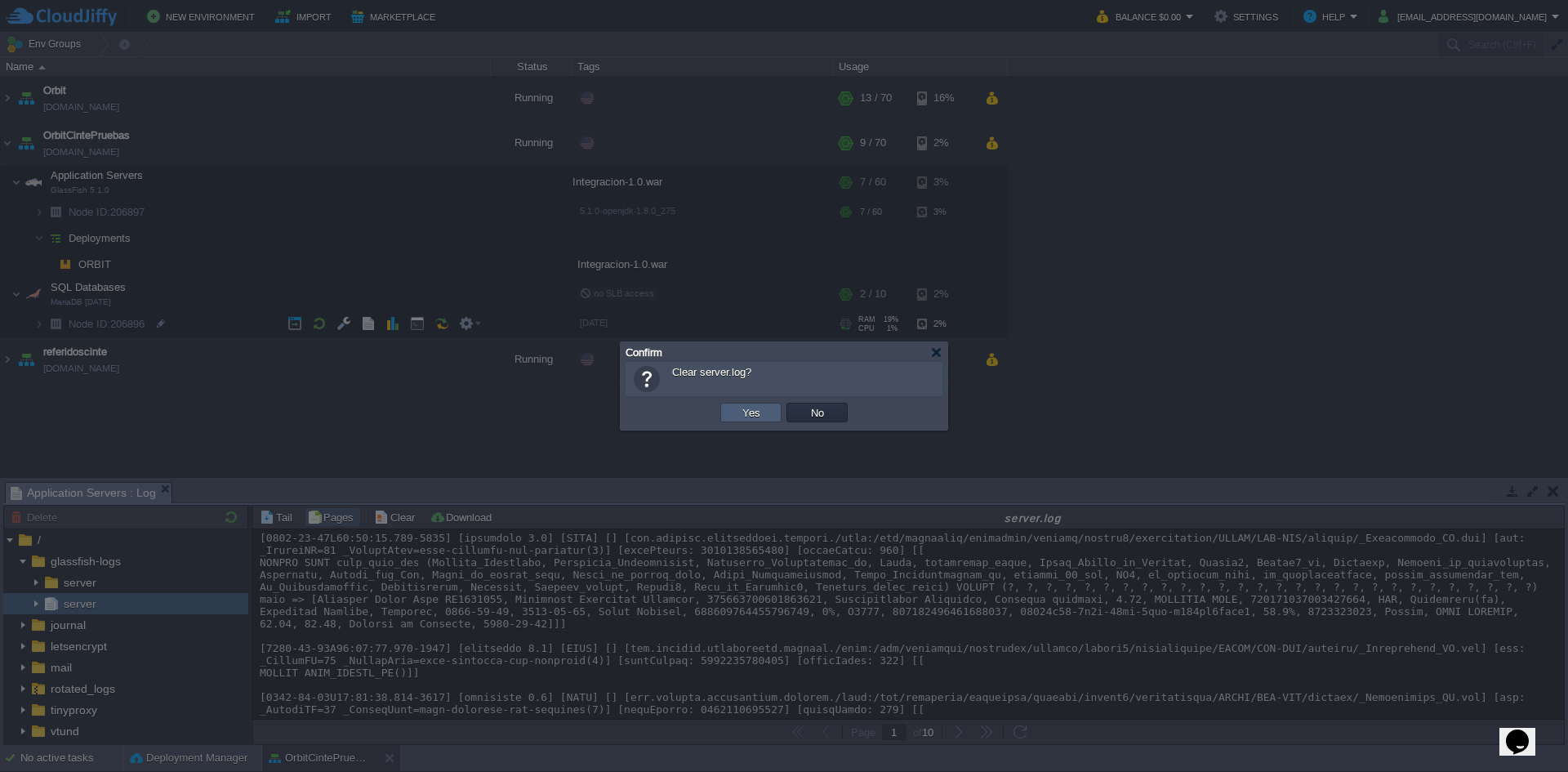
click at [736, 406] on td "Yes" at bounding box center [751, 413] width 61 height 20
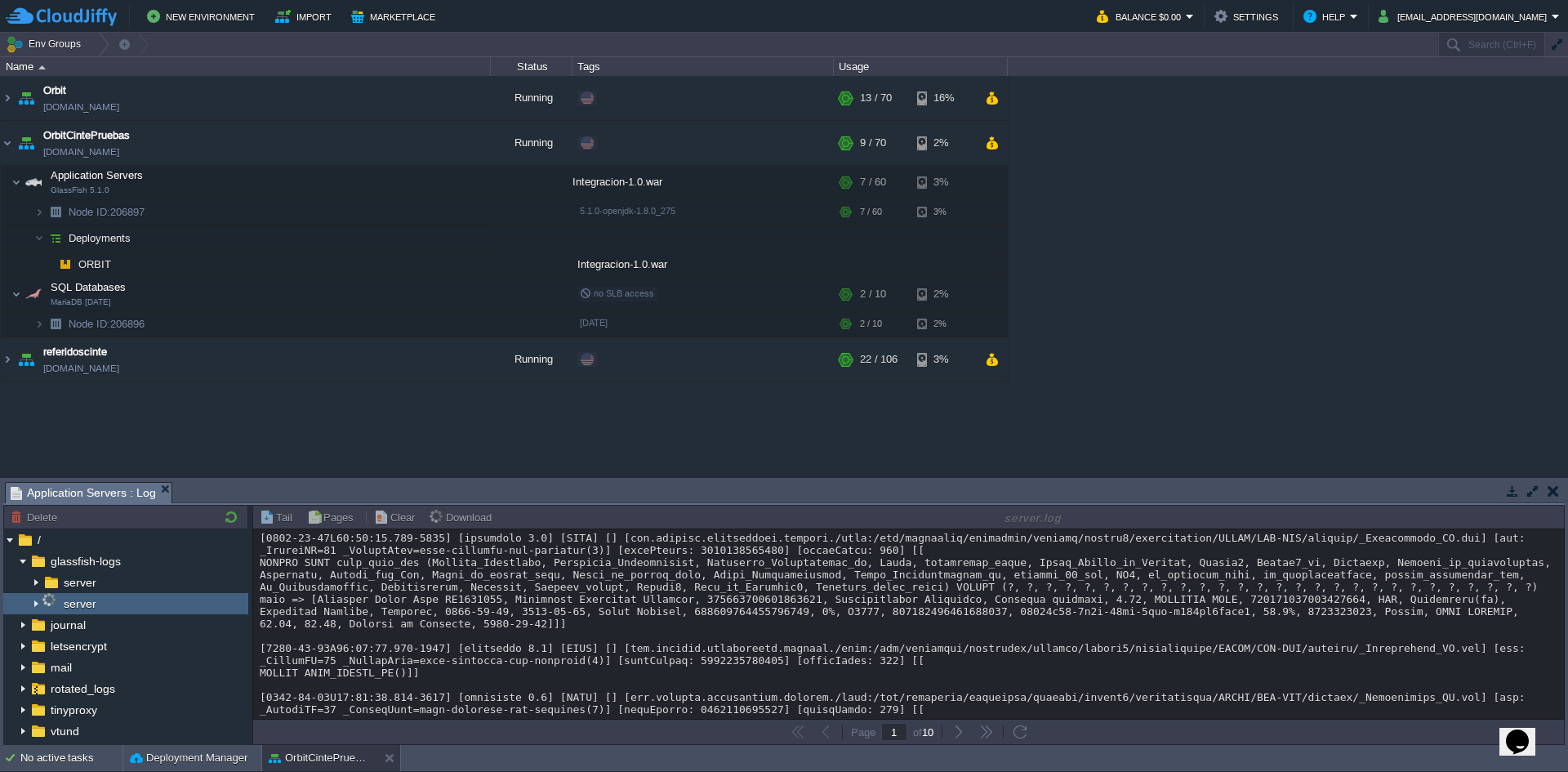
type input "0"
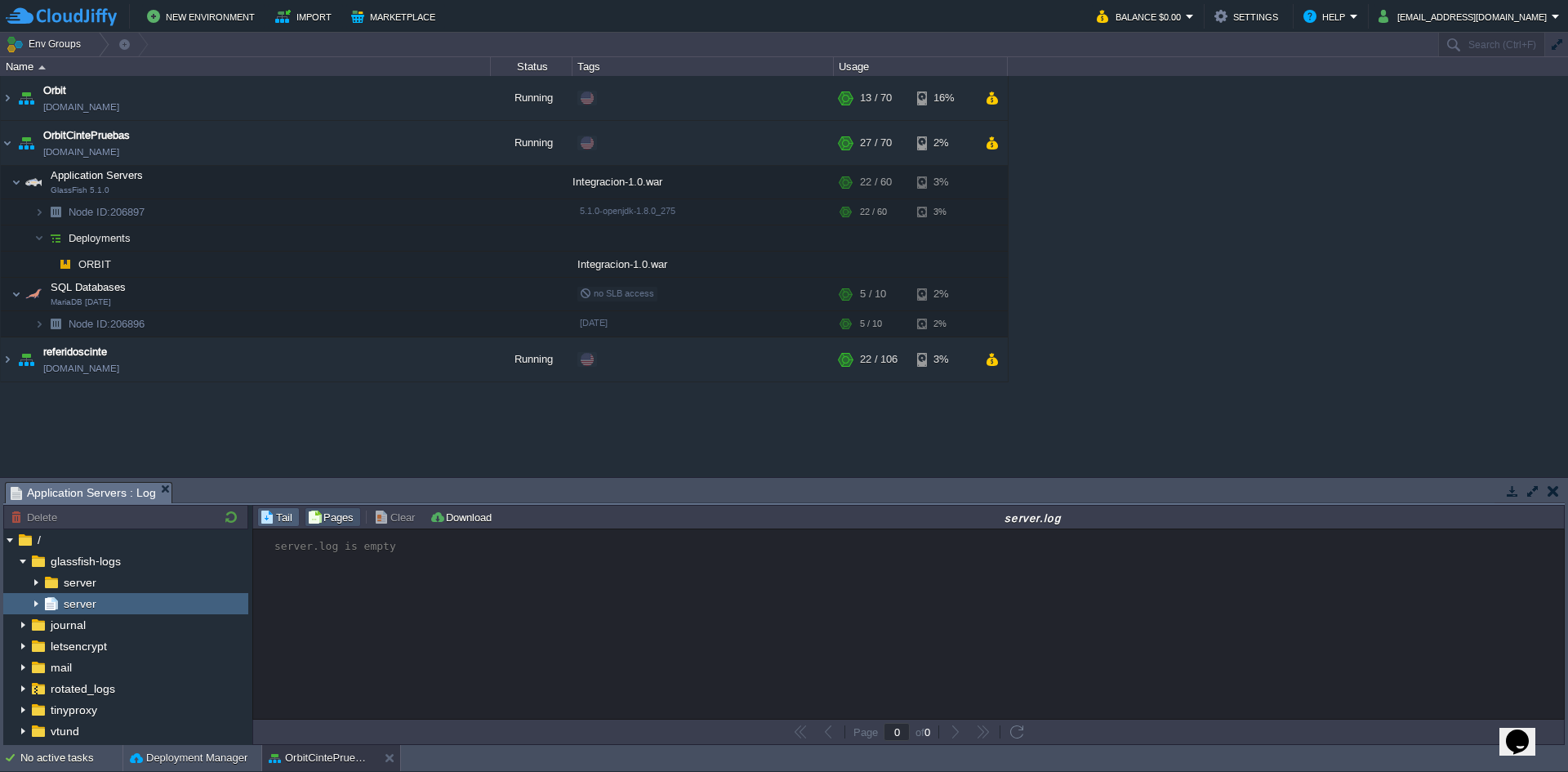
click at [264, 512] on button "Tail" at bounding box center [278, 517] width 37 height 15
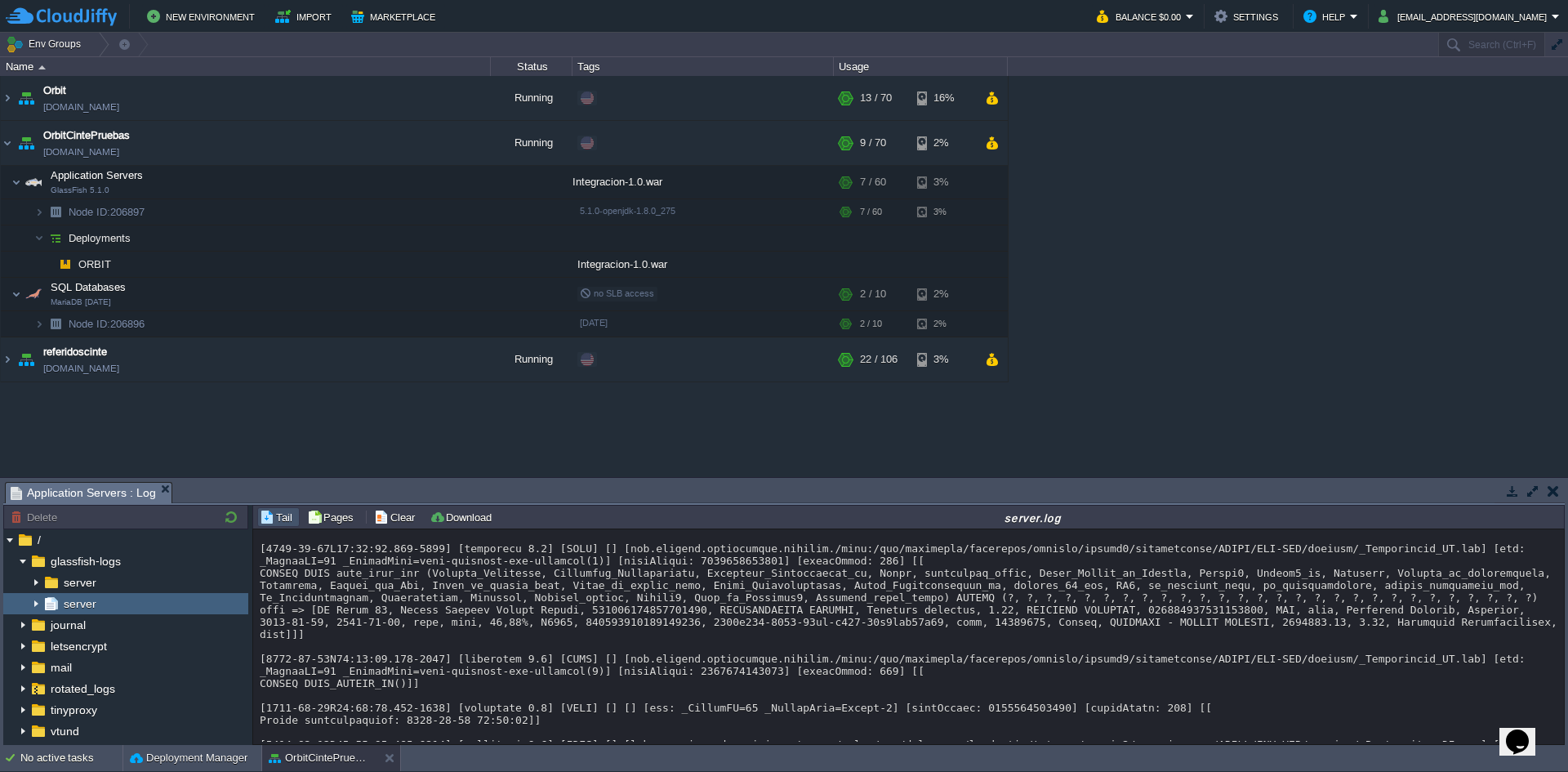
scroll to position [17232, 0]
